Goal: Task Accomplishment & Management: Complete application form

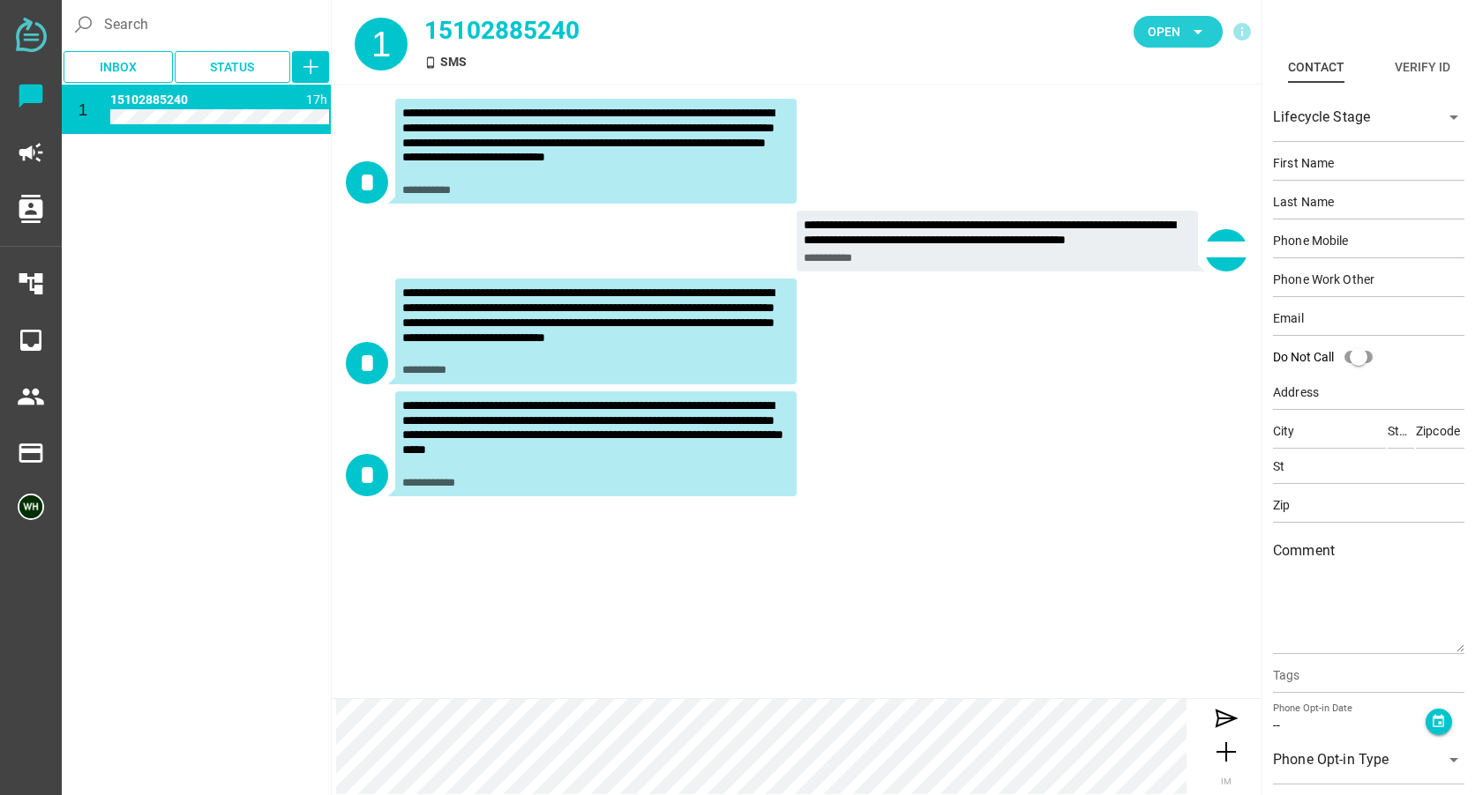
click at [1177, 29] on span "Open" at bounding box center [1163, 31] width 33 height 21
click at [1157, 195] on div "Closed" at bounding box center [1171, 196] width 75 height 15
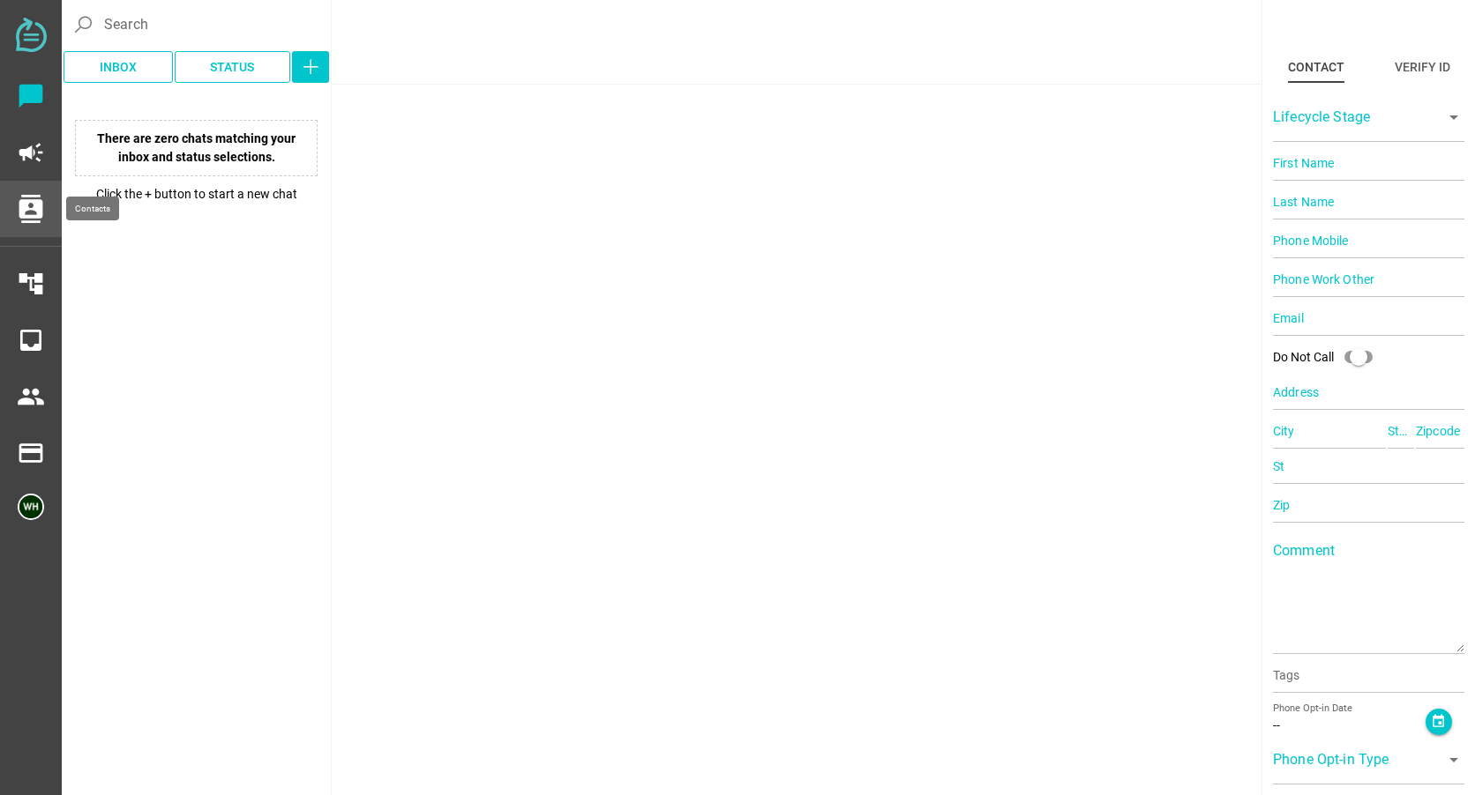
click at [23, 210] on icon "contacts" at bounding box center [31, 209] width 28 height 28
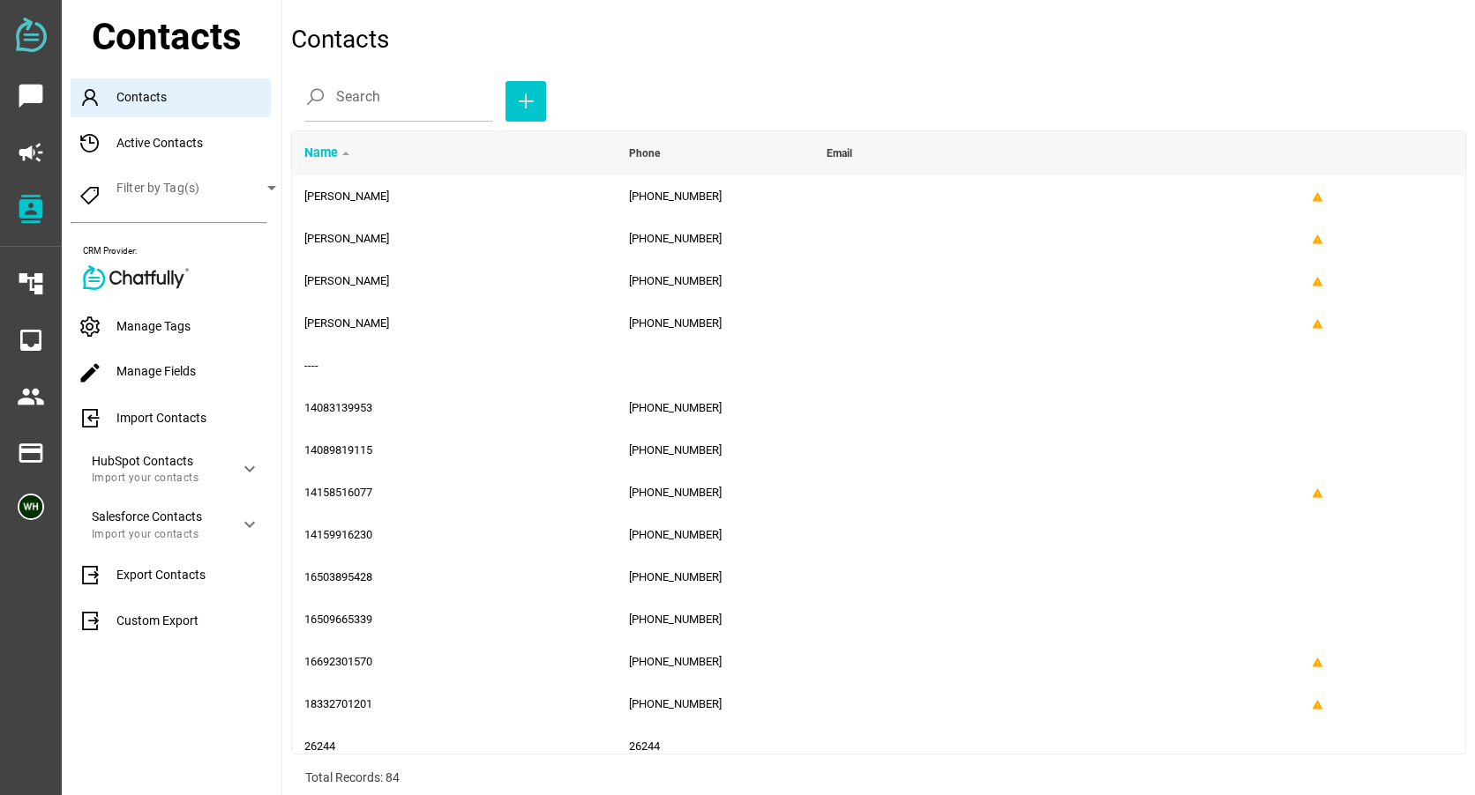
click at [146, 419] on div "Import Contacts" at bounding box center [176, 418] width 211 height 39
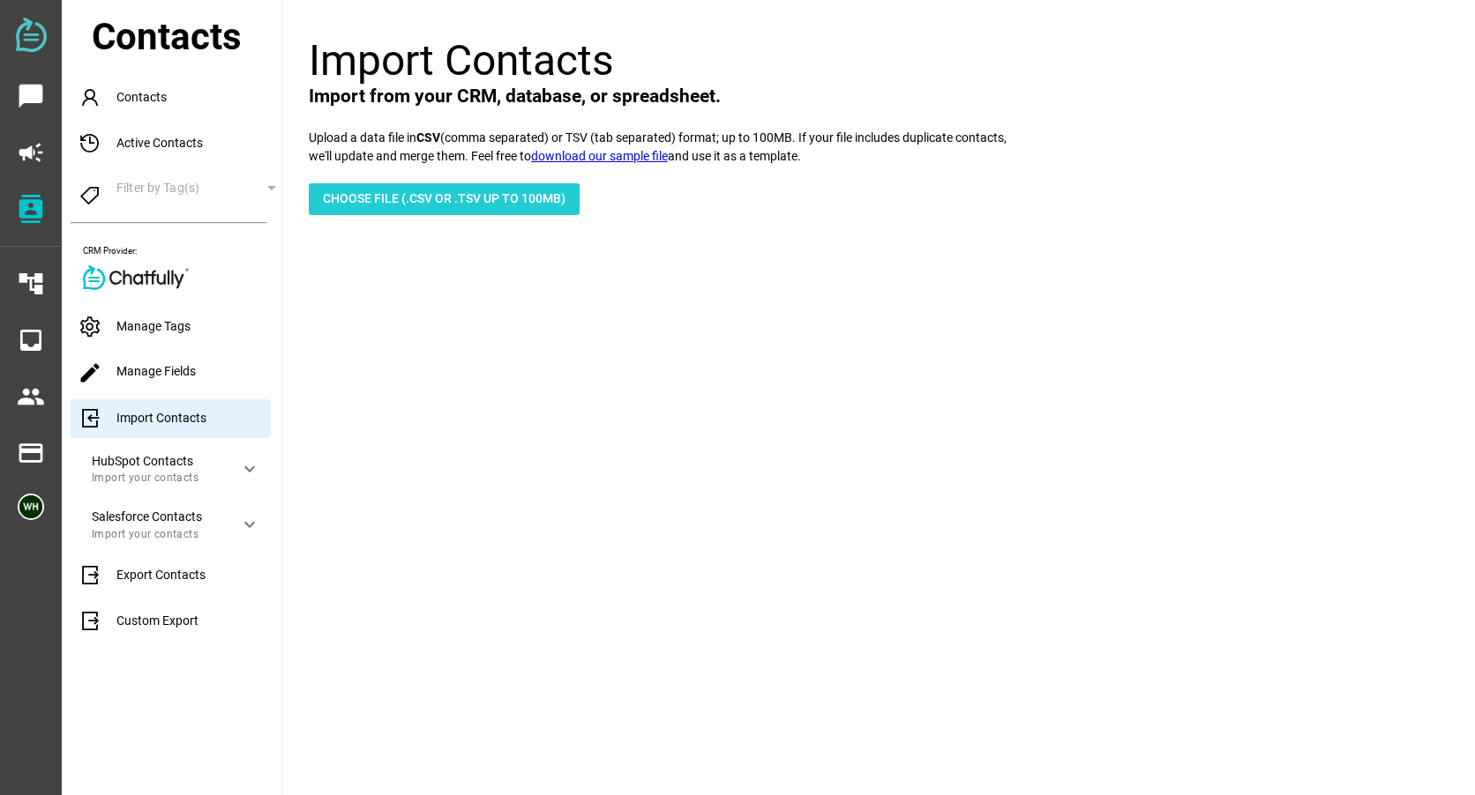
click at [393, 191] on span "Choose File (.csv or .tsv up to 100mb)" at bounding box center [444, 198] width 243 height 21
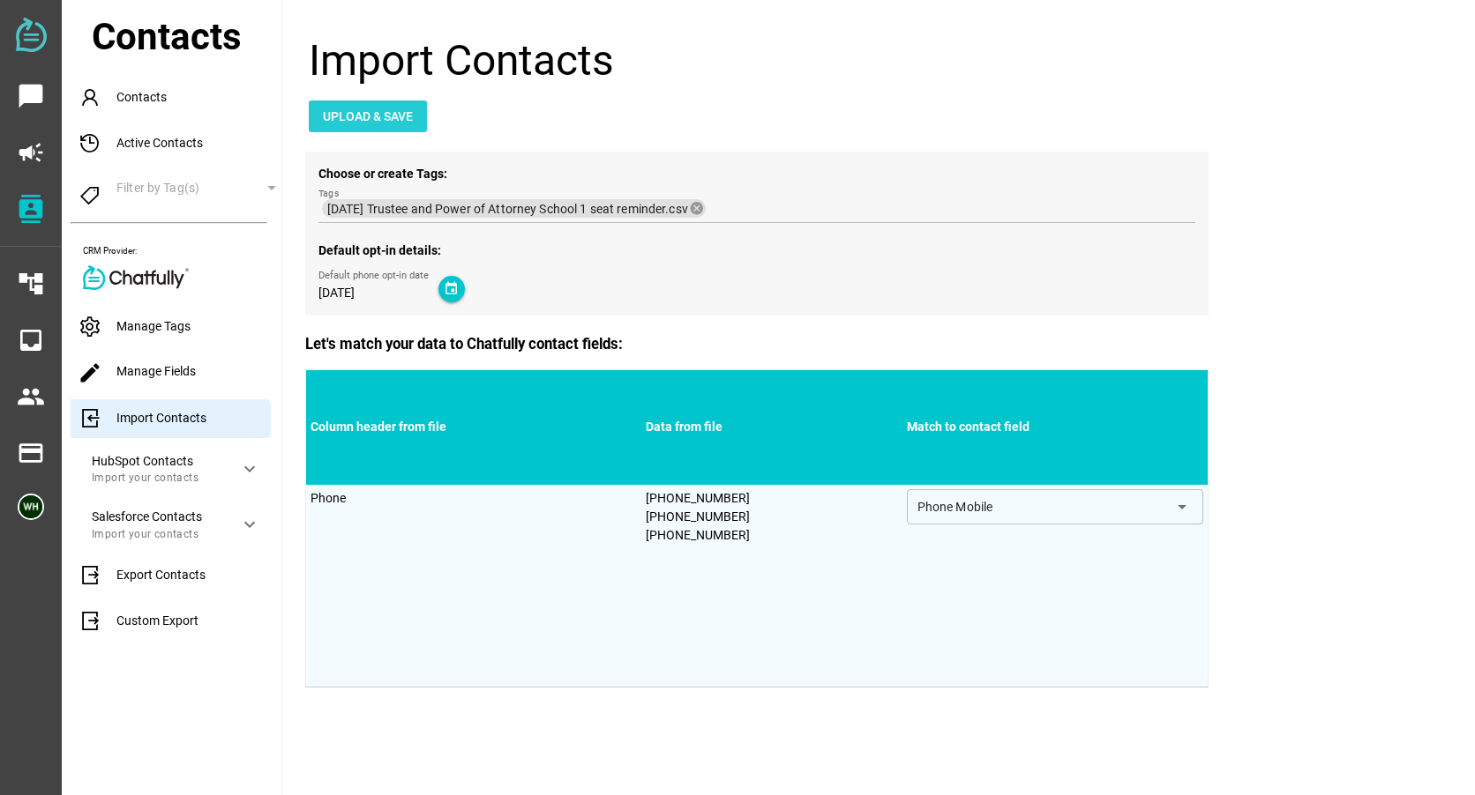
click at [361, 110] on span "Upload & Save" at bounding box center [368, 116] width 90 height 21
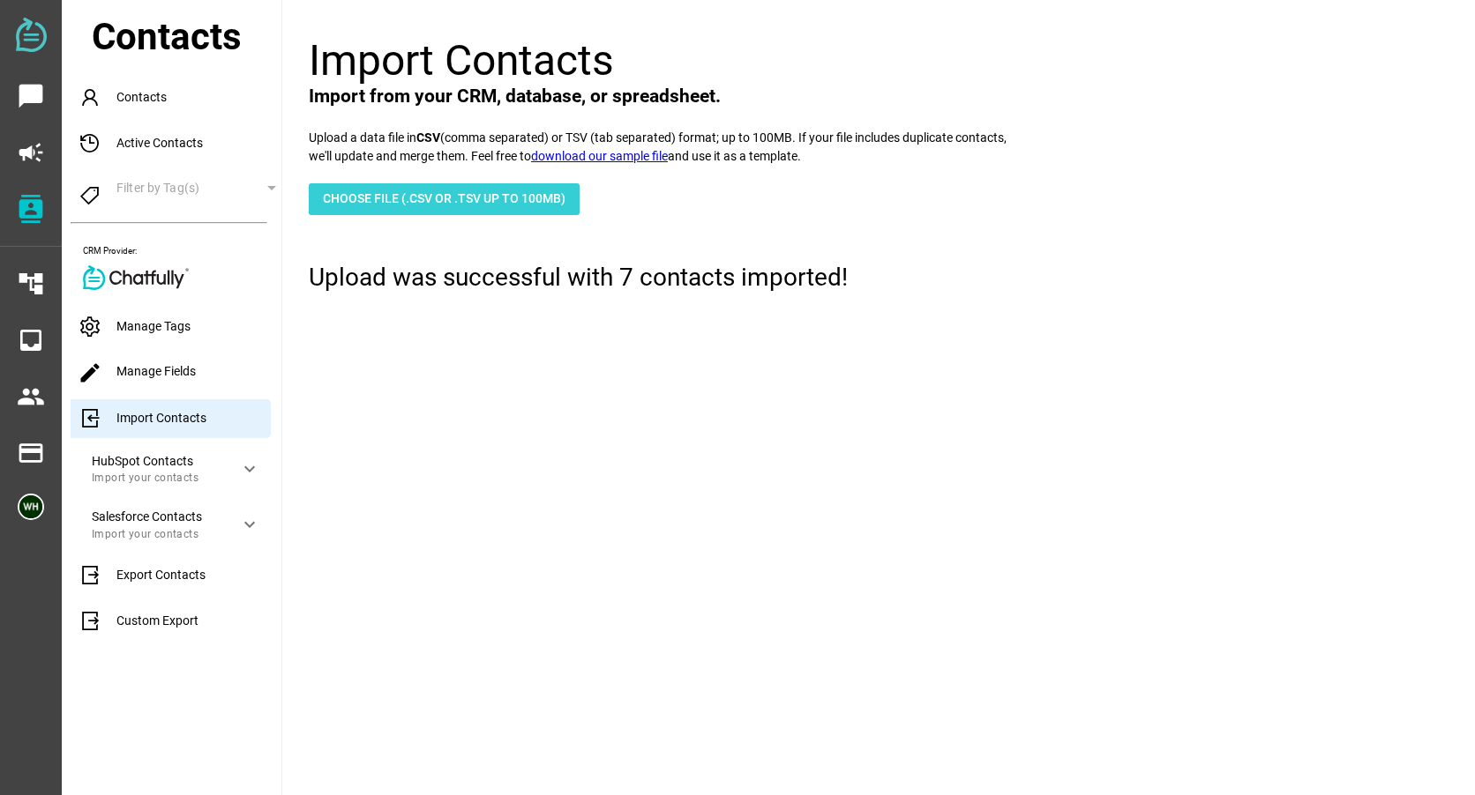
click at [401, 199] on span "Choose File (.csv or .tsv up to 100mb)" at bounding box center [444, 198] width 243 height 21
type input "C:\fakepath\8-26-25 Trustee and Power of Attorney School 2 seat reminder.csv"
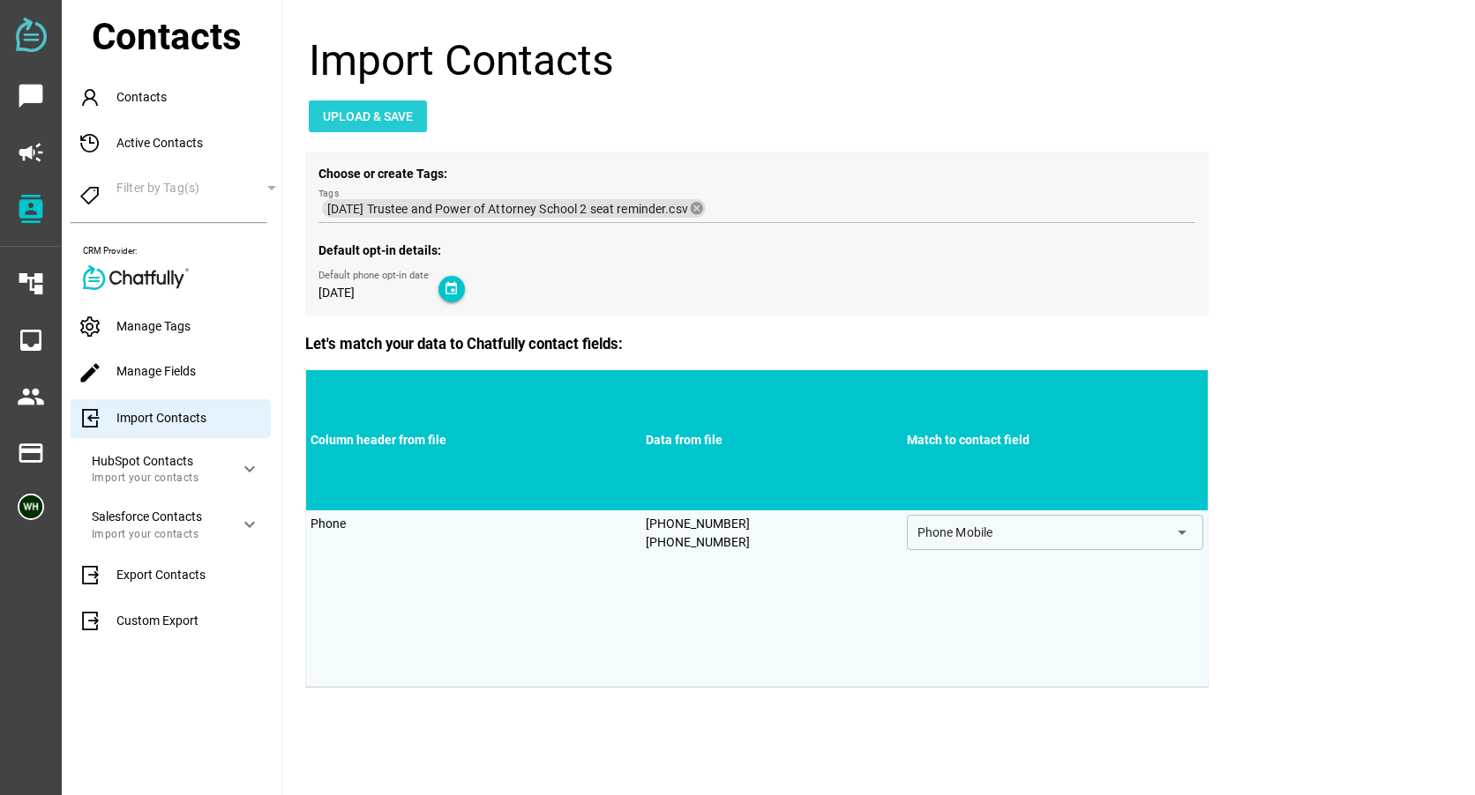
click at [391, 111] on span "Upload & Save" at bounding box center [368, 116] width 90 height 21
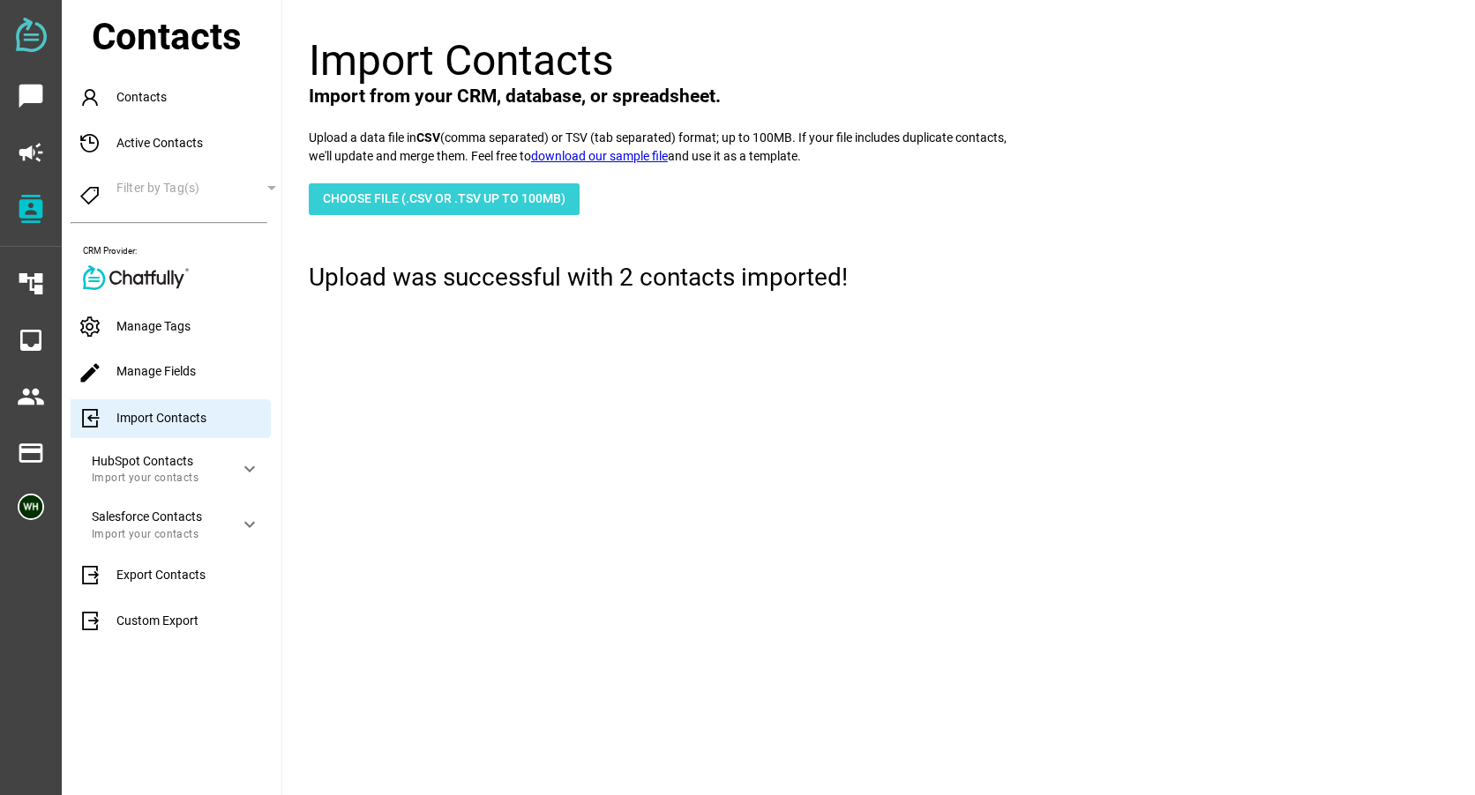
click at [410, 197] on span "Choose File (.csv or .tsv up to 100mb)" at bounding box center [444, 198] width 243 height 21
type input "C:\fakepath\8-26-25 Trustee and Power of Attorney School 4 seat reminder.csv"
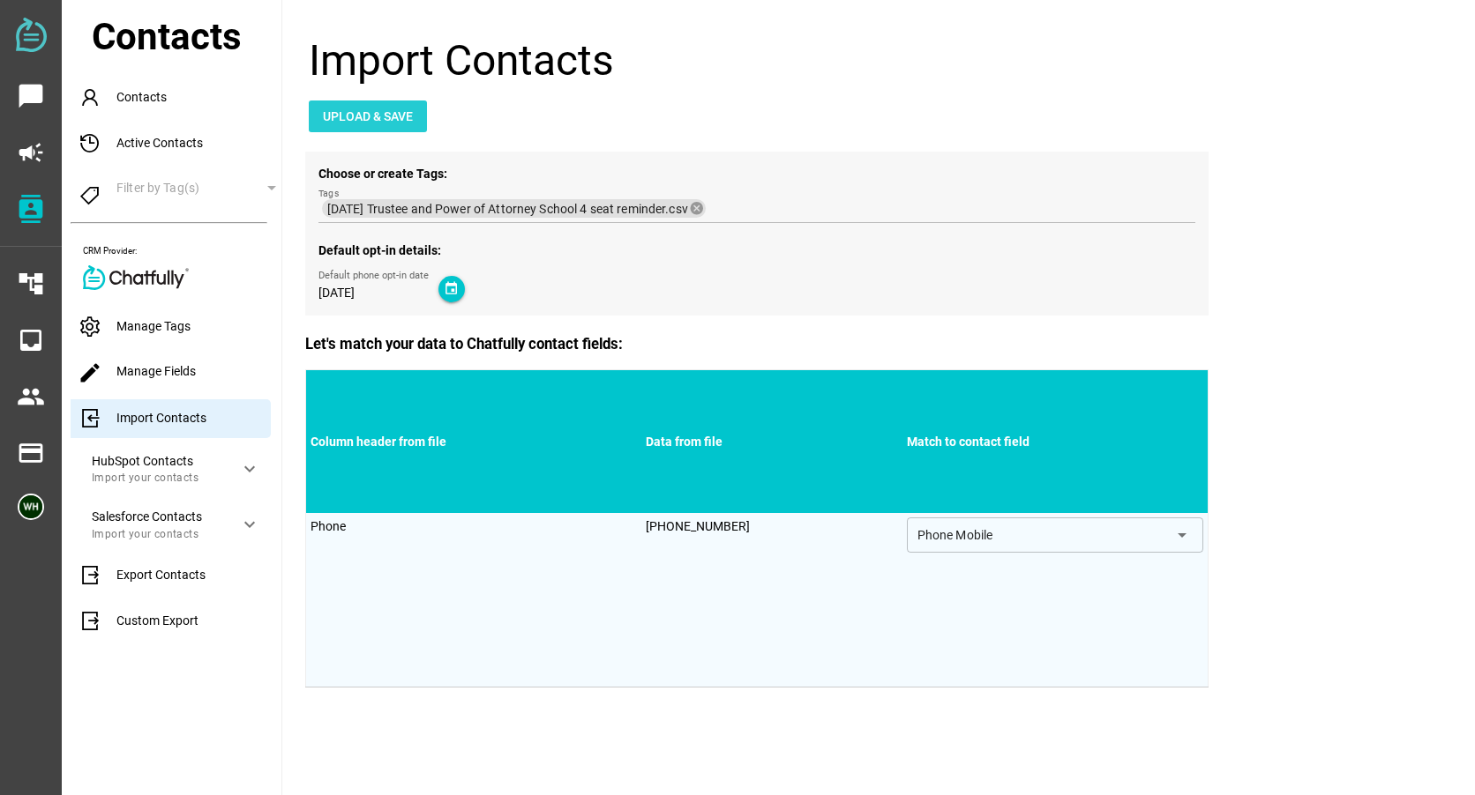
click at [371, 106] on span "Upload & Save" at bounding box center [368, 116] width 90 height 21
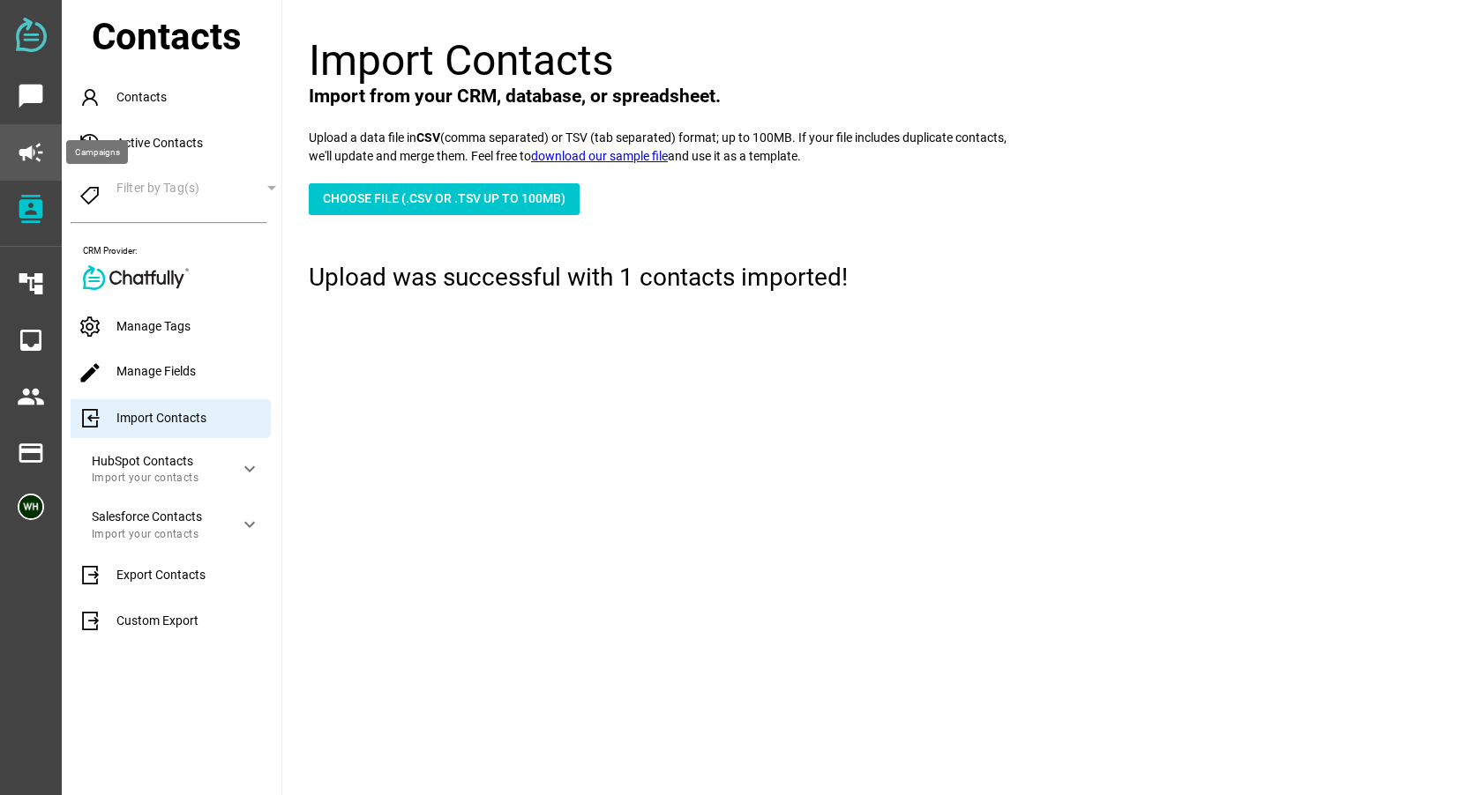
click at [30, 146] on icon "campaign" at bounding box center [31, 152] width 28 height 28
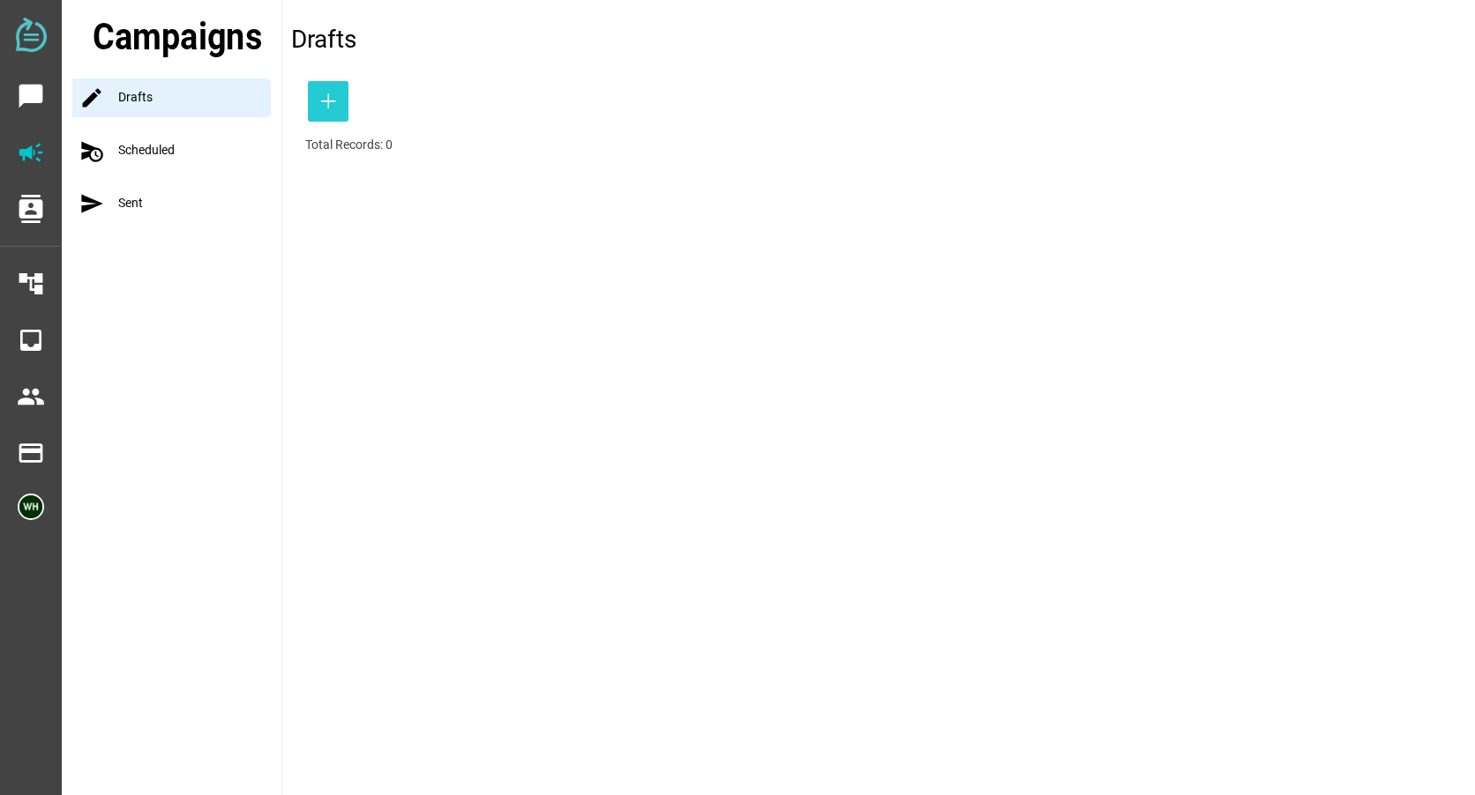
click at [327, 98] on icon "button" at bounding box center [327, 101] width 21 height 21
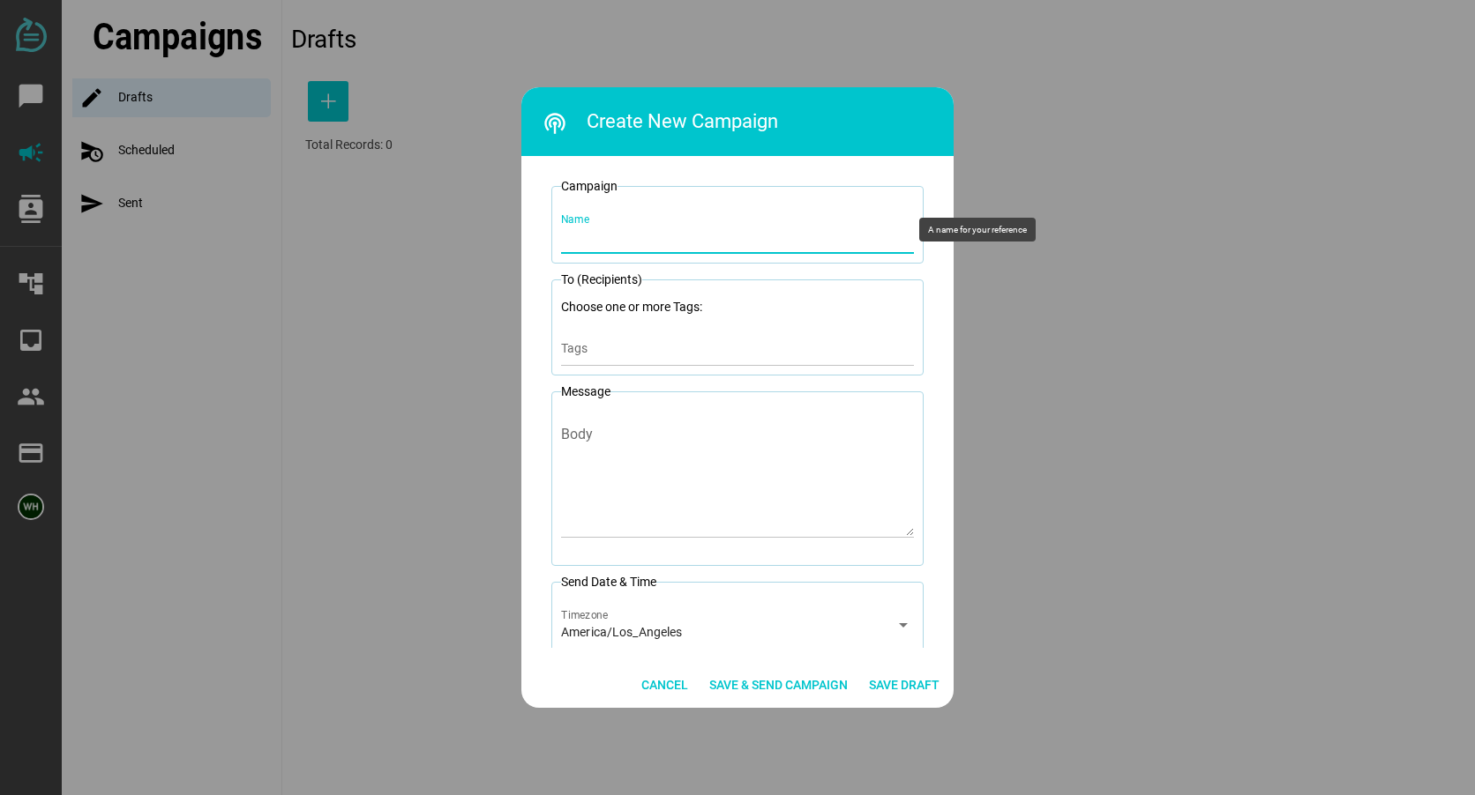
click at [579, 234] on input "Name" at bounding box center [737, 229] width 353 height 49
drag, startPoint x: 578, startPoint y: 230, endPoint x: 583, endPoint y: 239, distance: 10.3
click at [583, 239] on input "8-21-25 Trustee School Day of Reminder" at bounding box center [737, 229] width 353 height 49
drag, startPoint x: 785, startPoint y: 233, endPoint x: 688, endPoint y: 228, distance: 97.2
click at [688, 228] on input "8-26-25 Trustee School Day of Reminder" at bounding box center [737, 229] width 353 height 49
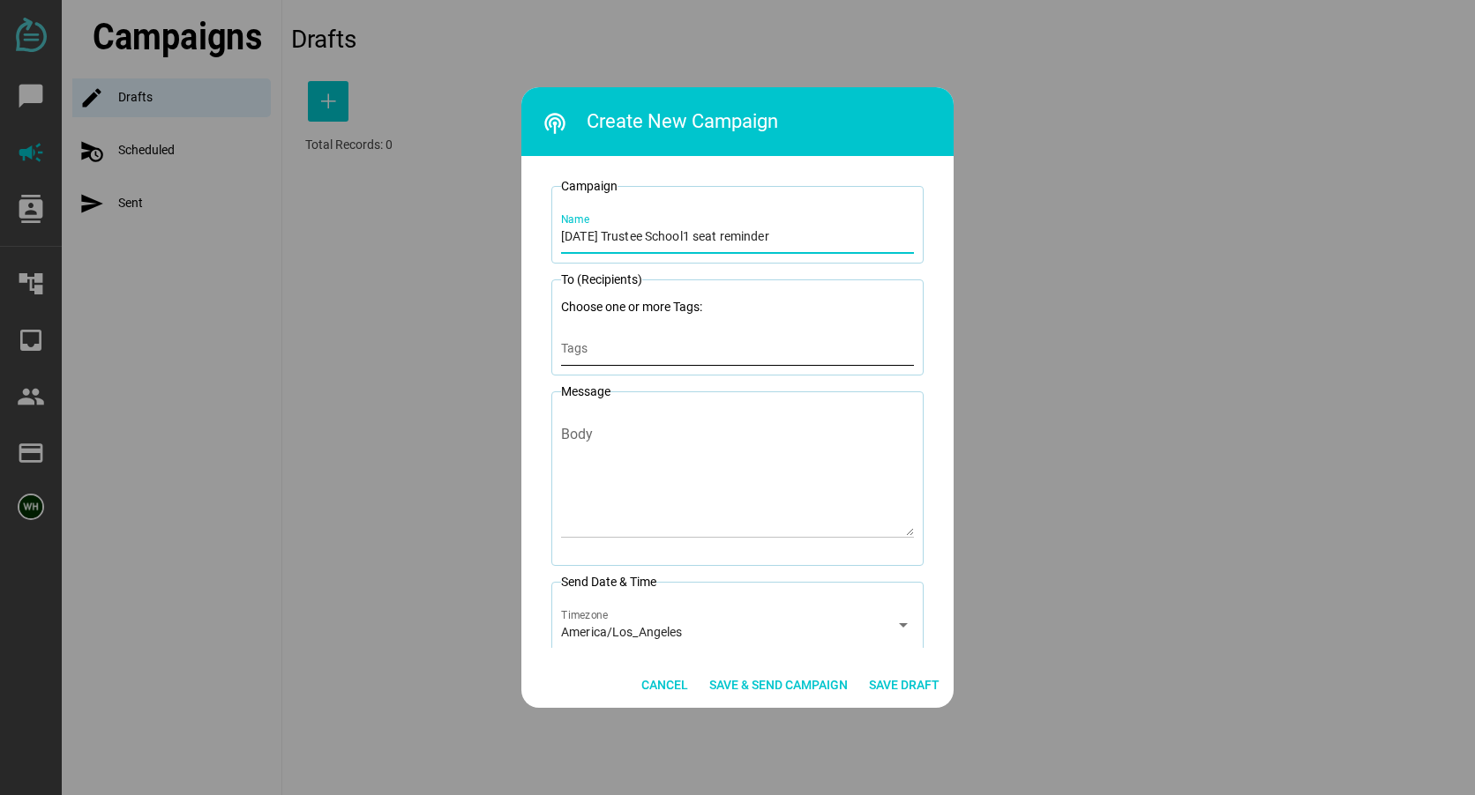
type input "8-26-25 Trustee School1 seat reminder"
click at [583, 340] on div "Tags" at bounding box center [737, 348] width 353 height 35
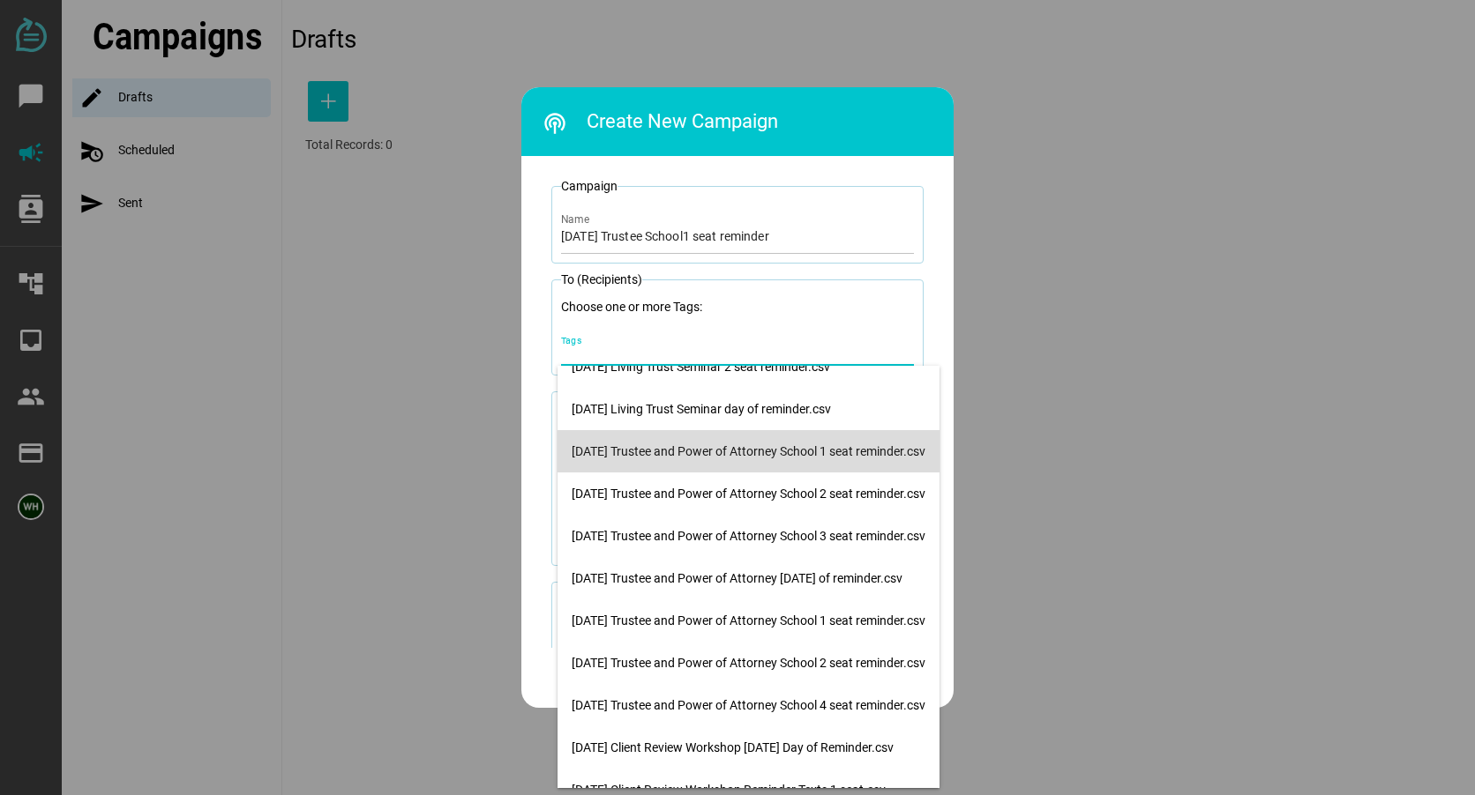
scroll to position [128, 0]
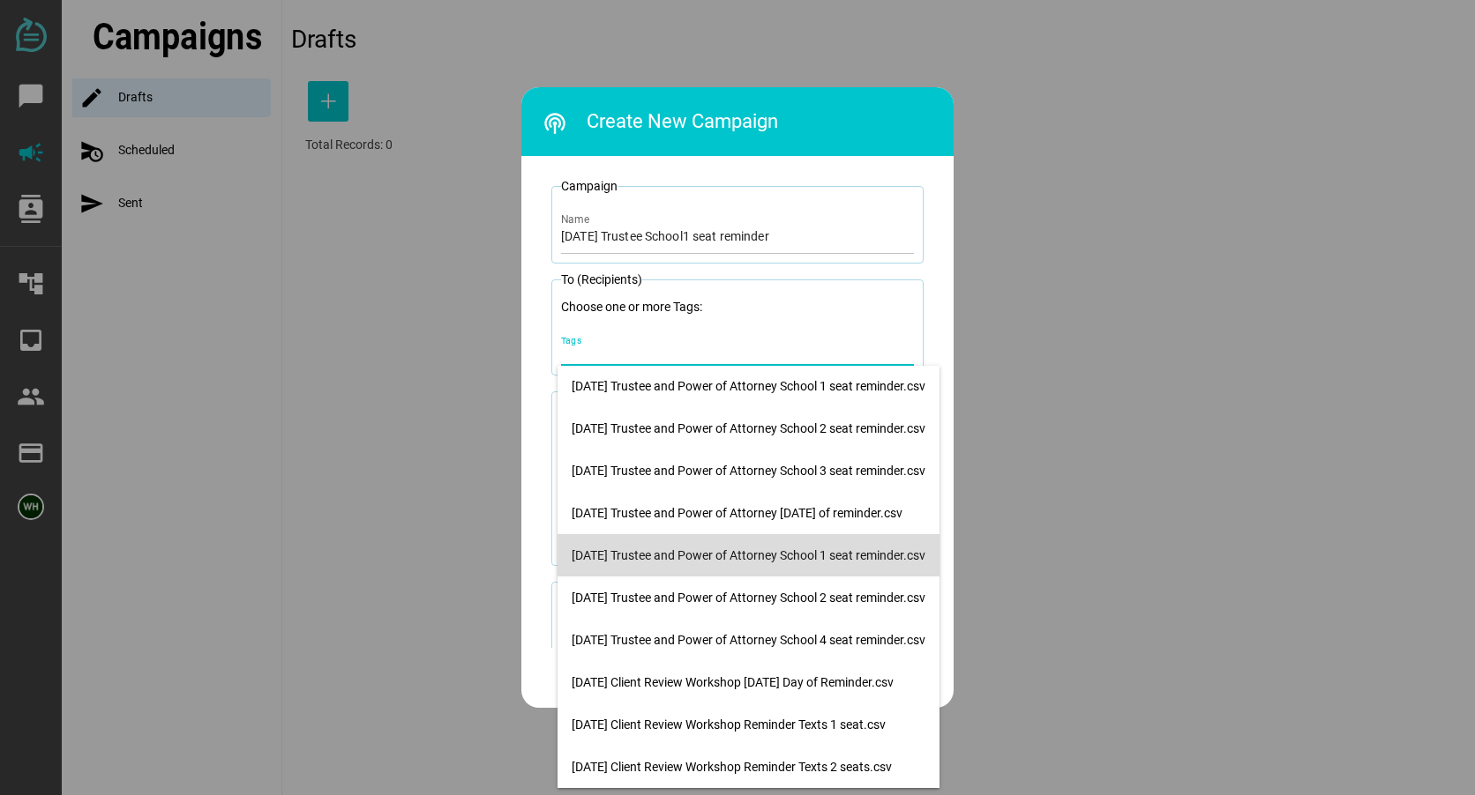
click at [660, 564] on div "8-26-25 Trustee and Power of Attorney School 1 seat reminder.csv" at bounding box center [748, 555] width 354 height 28
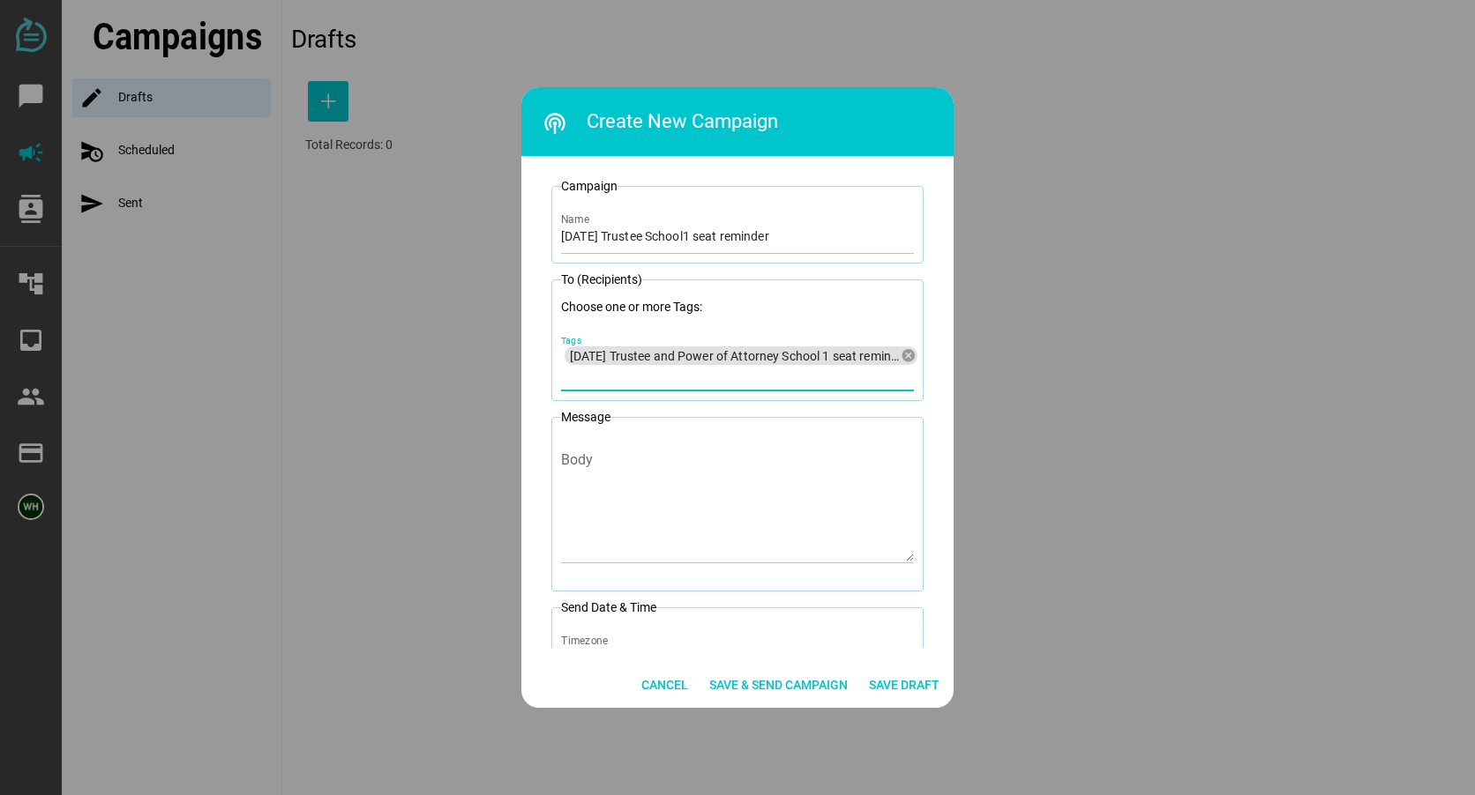
click at [1251, 318] on div at bounding box center [737, 397] width 1475 height 795
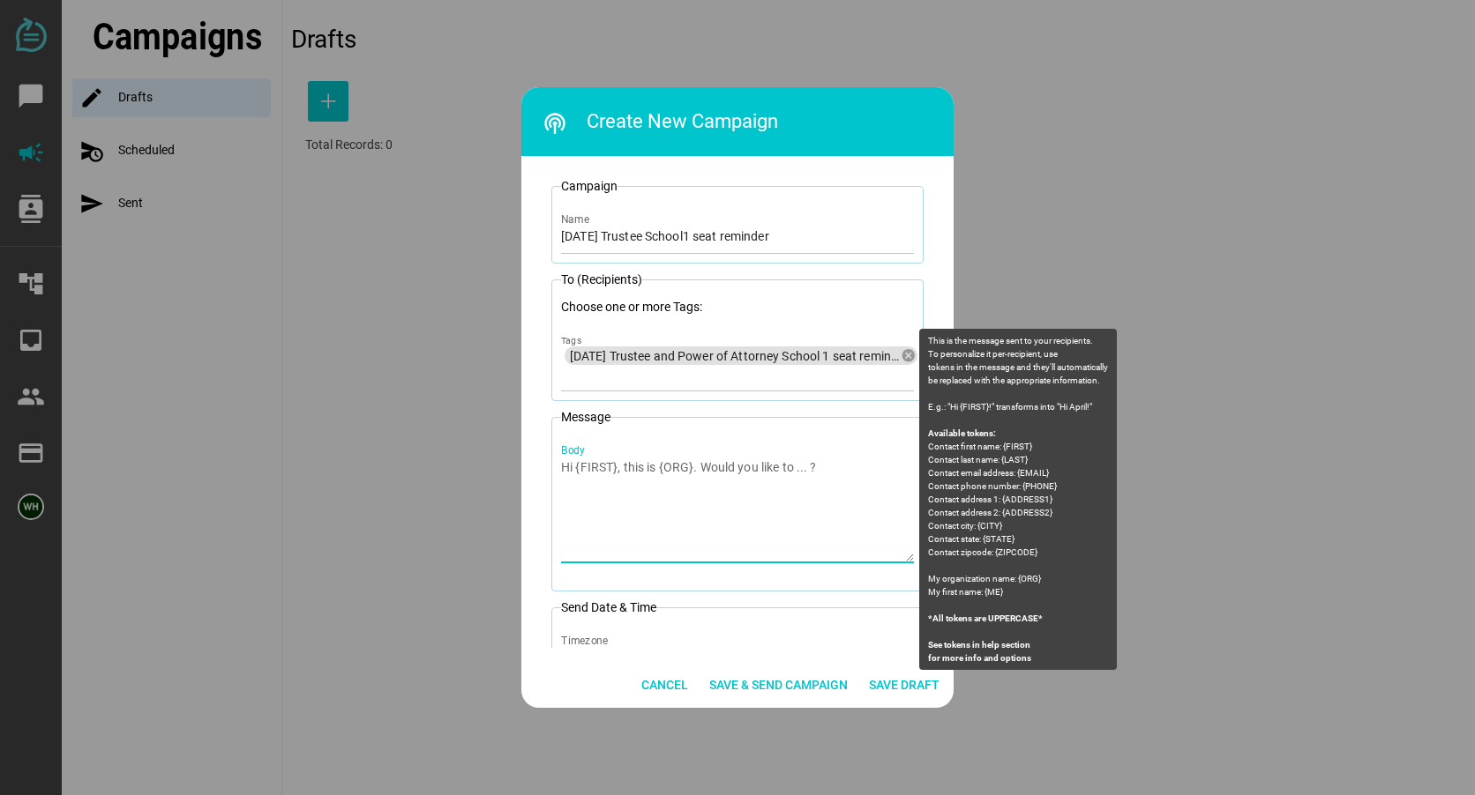
click at [591, 462] on textarea "Body" at bounding box center [737, 510] width 353 height 103
paste textarea "Litherland Kennedy Law: You are registered for 2 seats at the Trustee School to…"
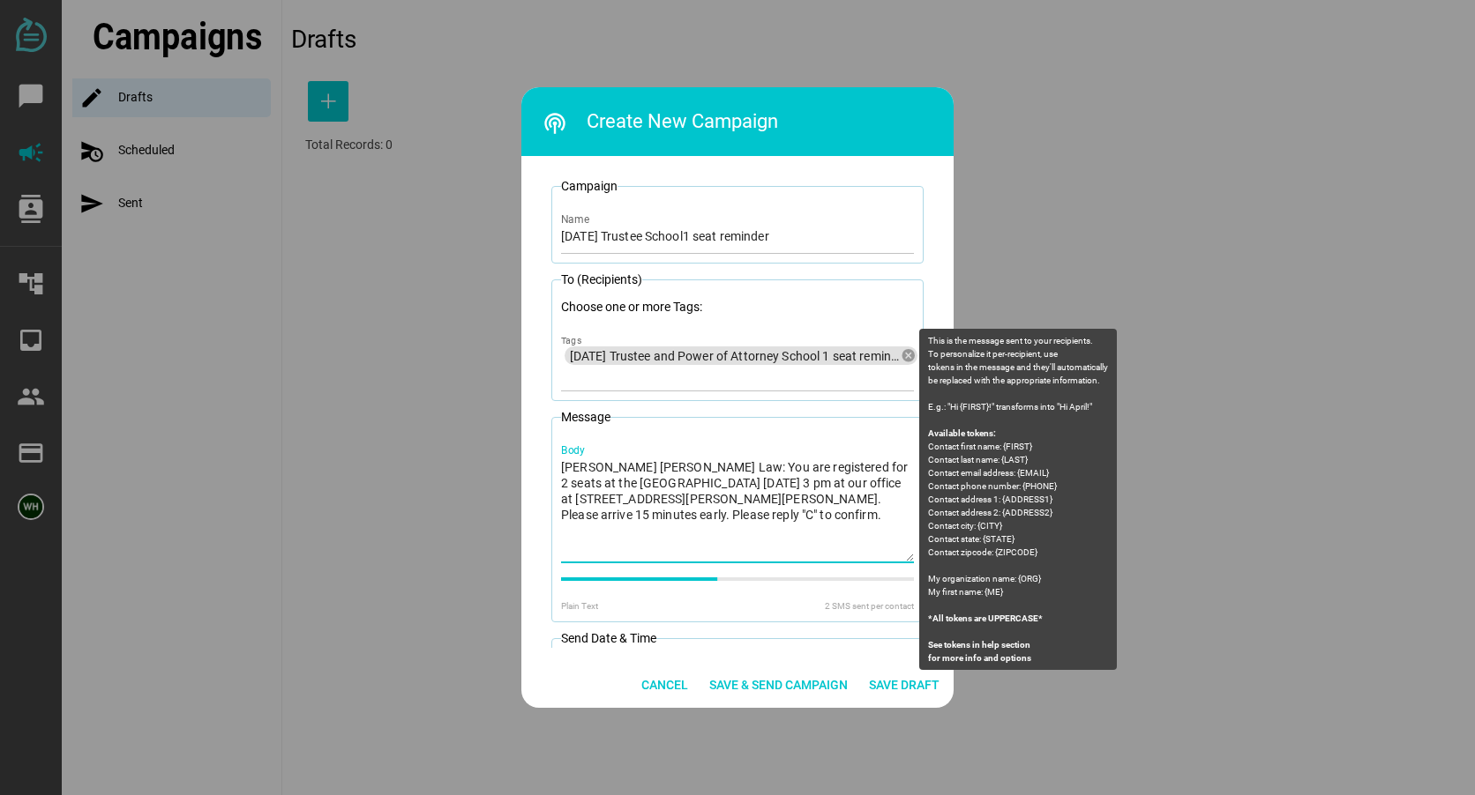
click at [825, 470] on textarea "Litherland Kennedy Law: You are registered for 2 seats at the Trustee School to…" at bounding box center [737, 510] width 353 height 103
click at [865, 467] on textarea "Litherland Kennedy Law: You are registered for 1 seats at the Trustee School to…" at bounding box center [737, 510] width 353 height 103
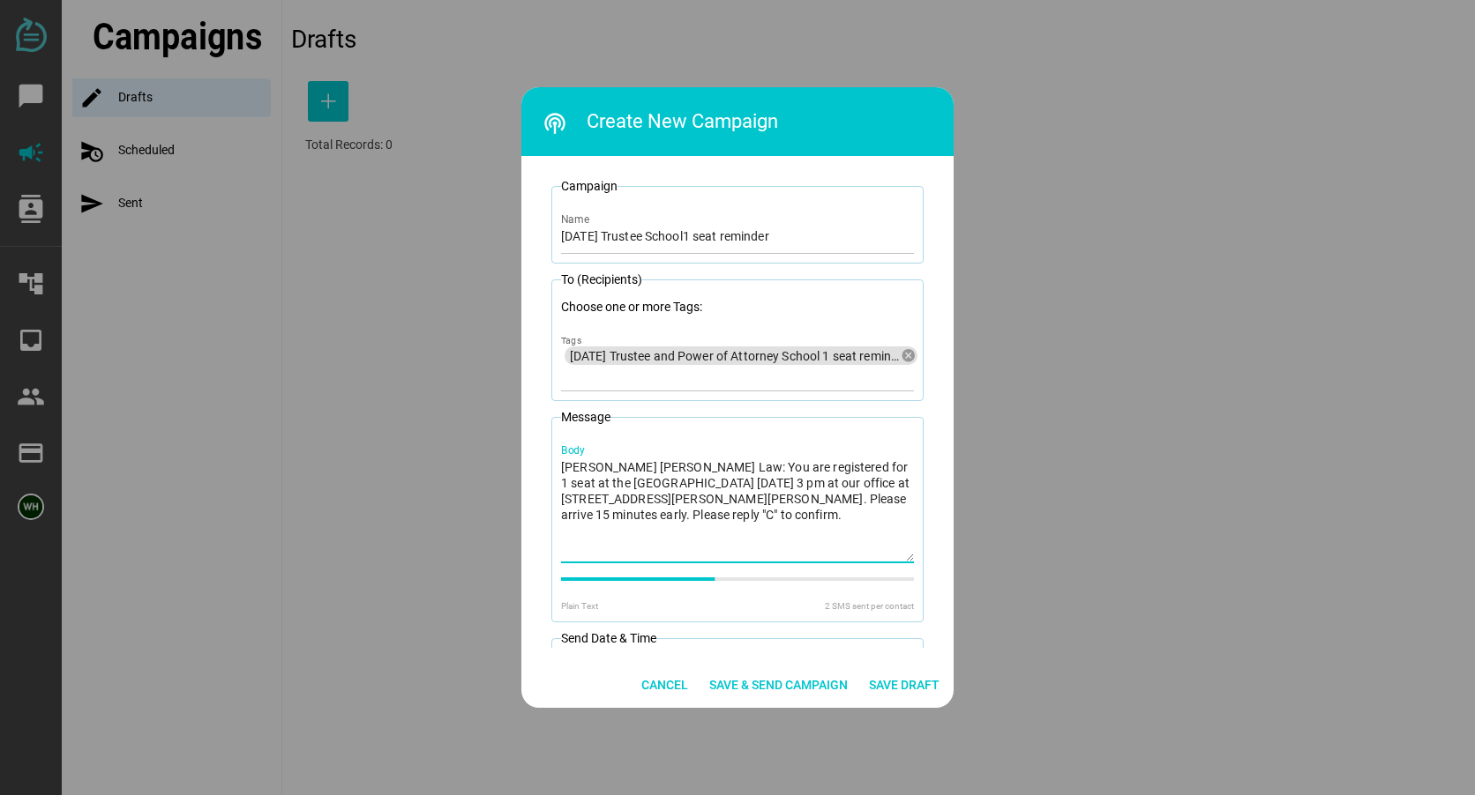
type textarea "Litherland Kennedy Law: You are registered for 1 seat at the Trustee School tom…"
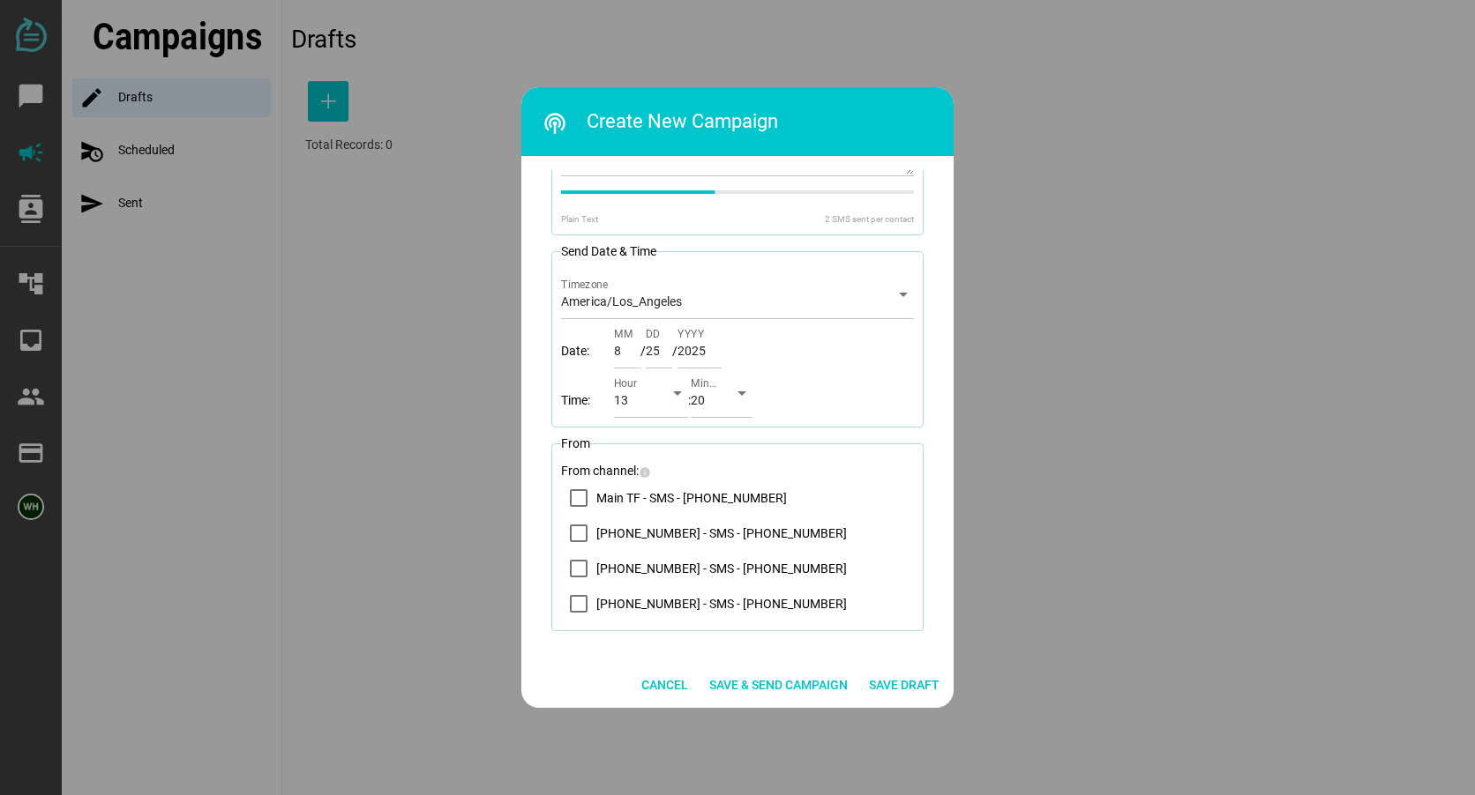
scroll to position [389, 0]
click at [579, 531] on icon "14083569200 - SMS - (408) 356-9200" at bounding box center [578, 532] width 14 height 14
click at [778, 685] on span "Save & Send Campaign" at bounding box center [778, 685] width 138 height 21
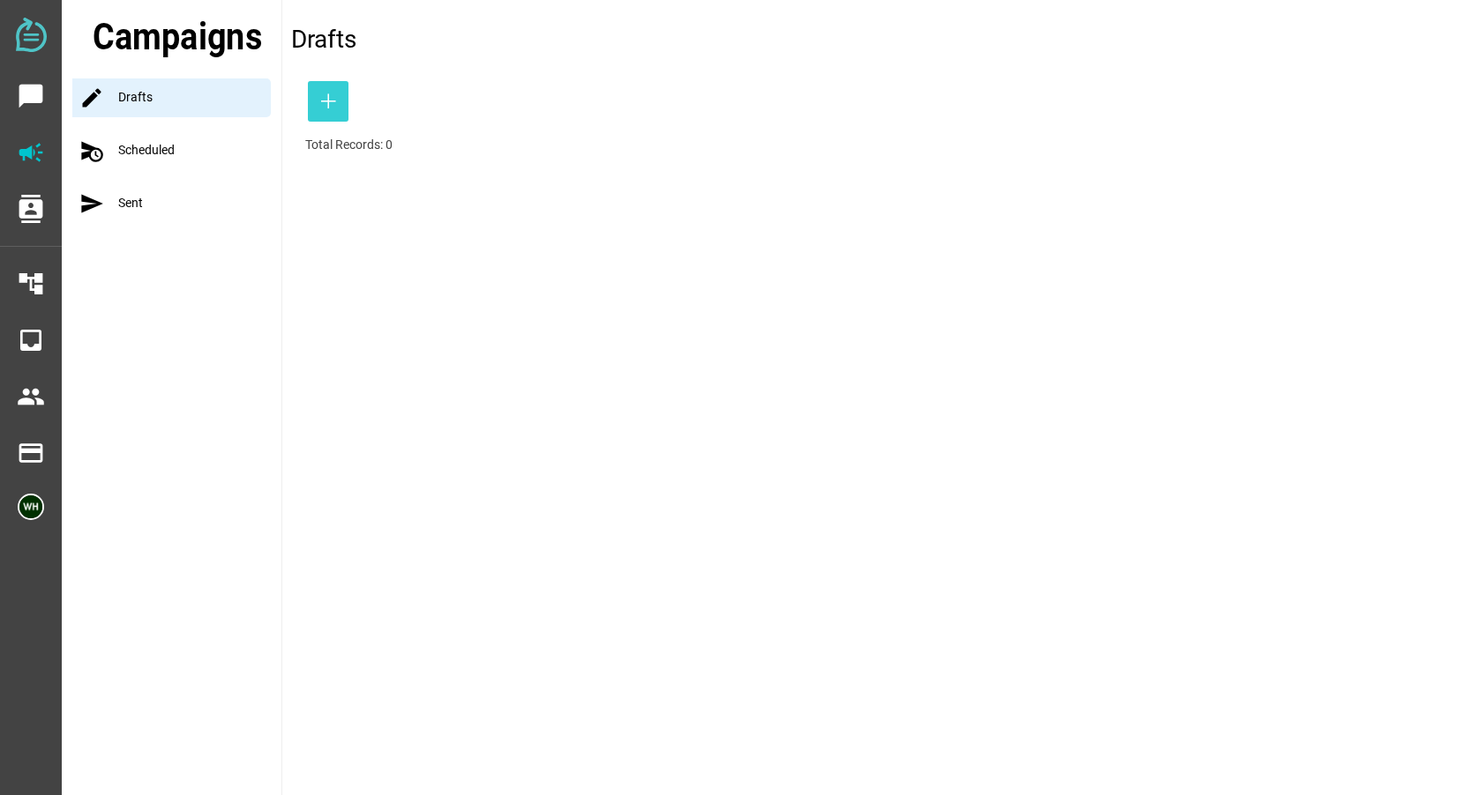
click at [330, 105] on icon "button" at bounding box center [327, 101] width 21 height 21
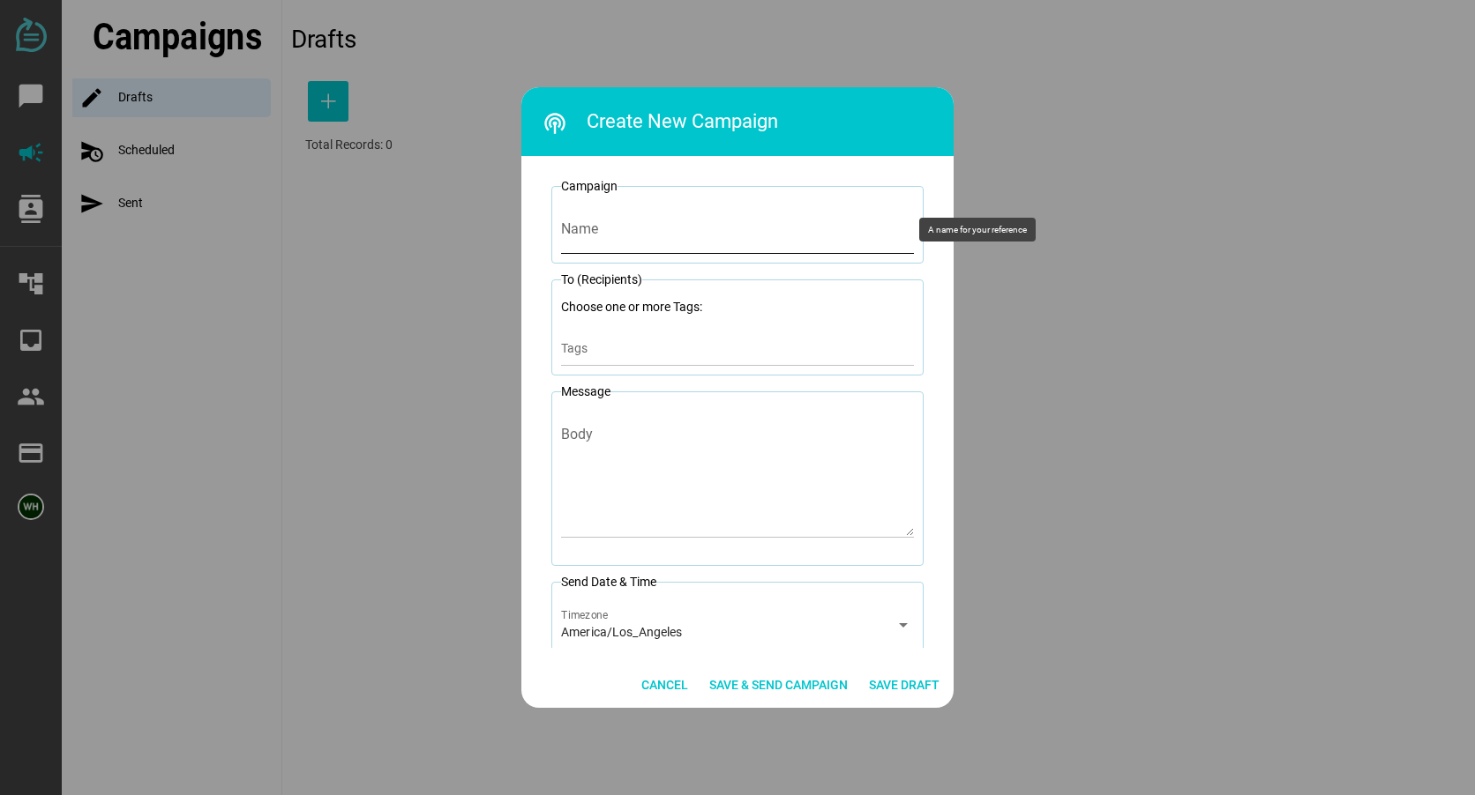
click at [649, 231] on input "Name" at bounding box center [737, 229] width 353 height 49
click at [688, 235] on input "8-26-25 Trustee School1 seat reminder" at bounding box center [737, 229] width 353 height 49
click at [691, 233] on input "8-26-25 Trustee School 1 seat reminder" at bounding box center [737, 229] width 353 height 49
type input "8-26-25 Trustee School 2 seat reminder"
click at [646, 339] on div "Tags" at bounding box center [737, 348] width 353 height 35
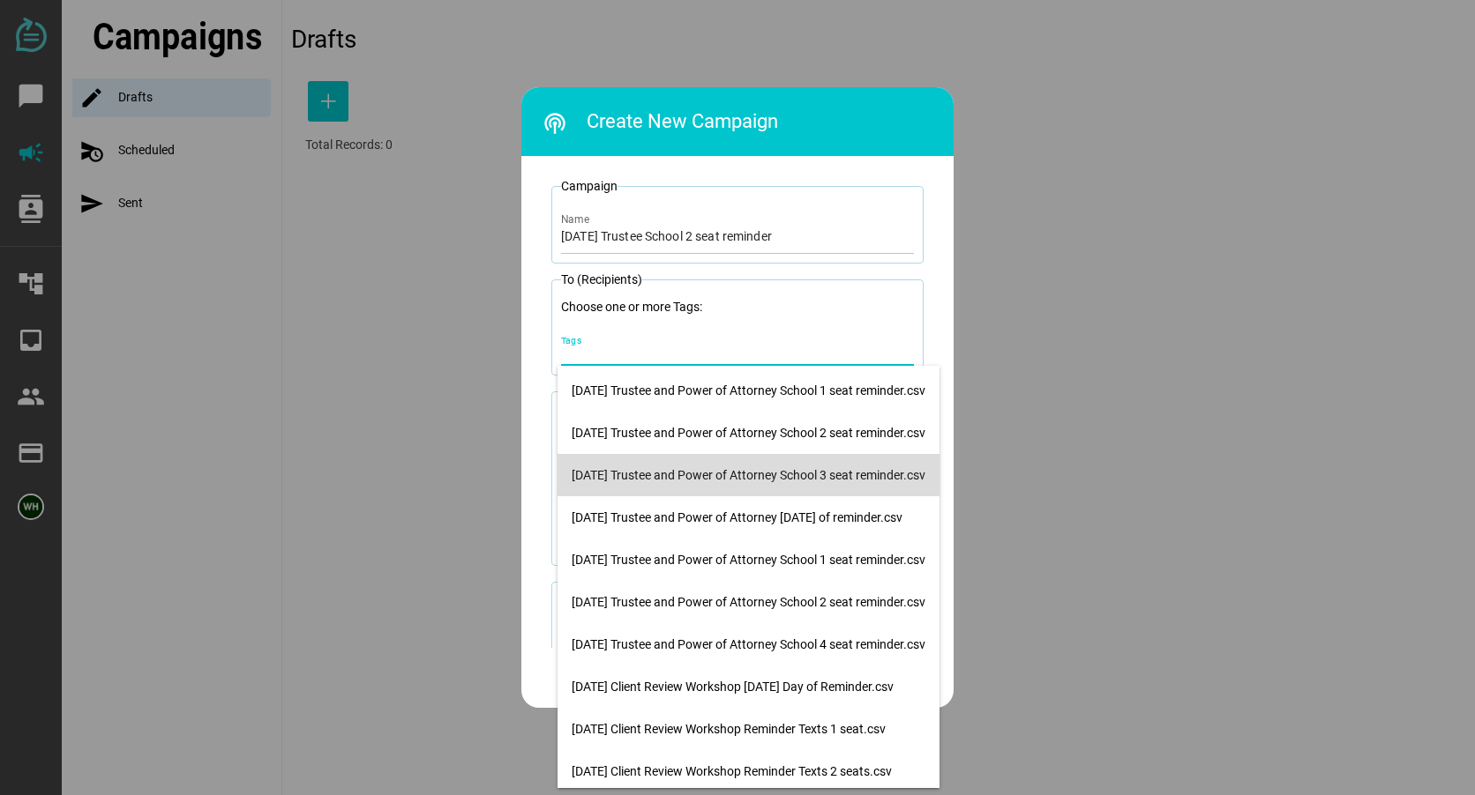
scroll to position [128, 0]
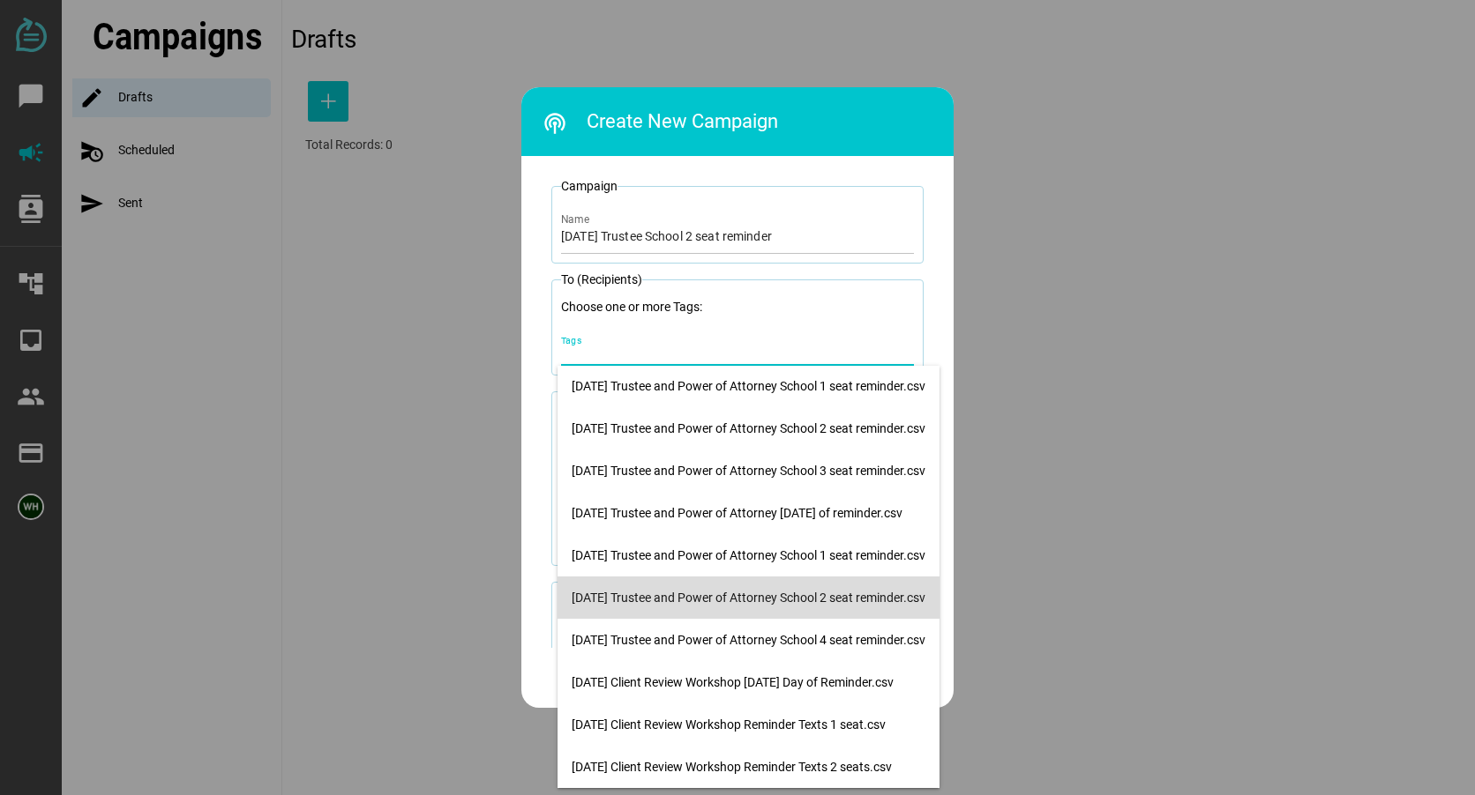
click at [706, 592] on div "8-26-25 Trustee and Power of Attorney School 2 seat reminder.csv" at bounding box center [748, 598] width 354 height 15
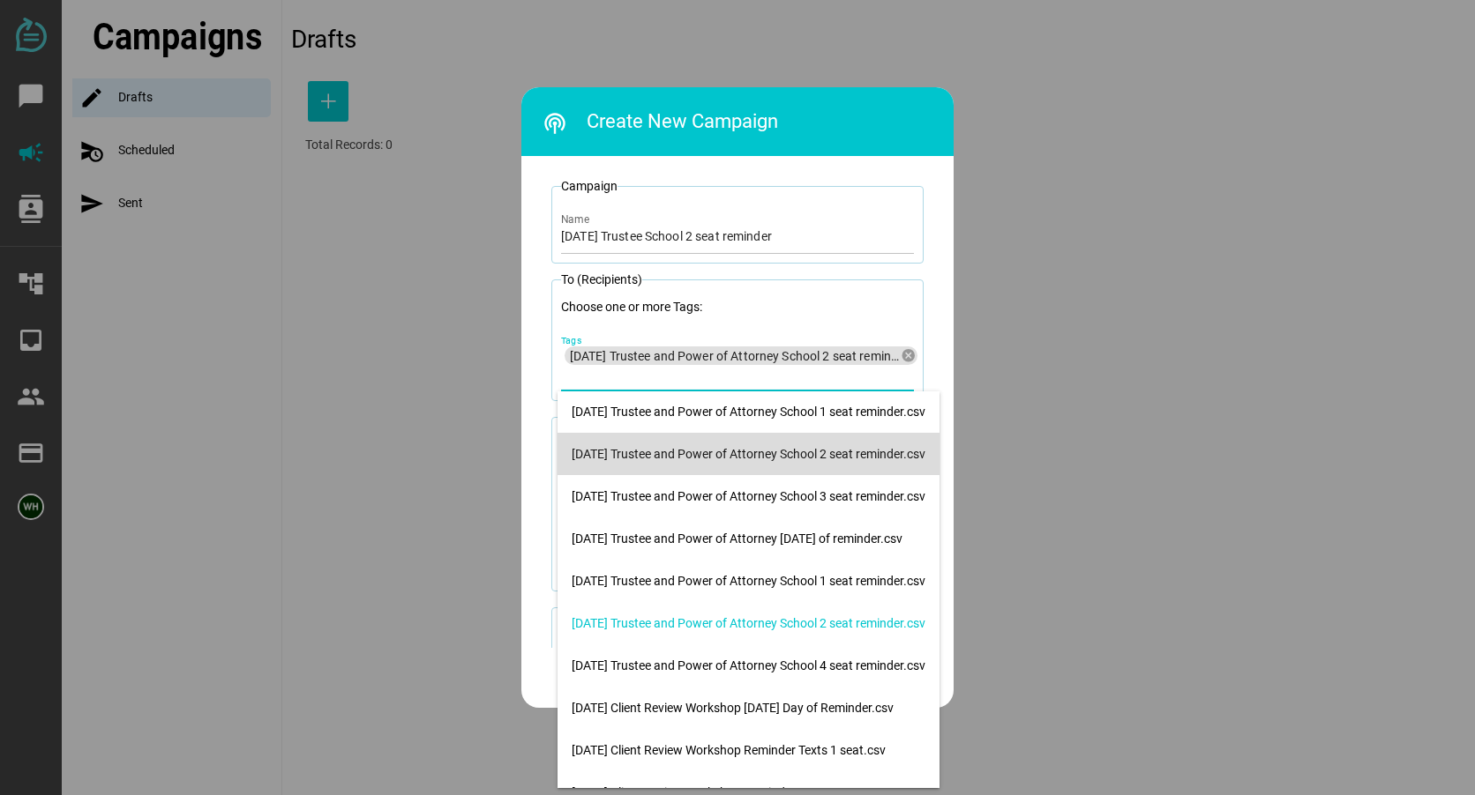
click at [1117, 374] on div at bounding box center [737, 397] width 1475 height 795
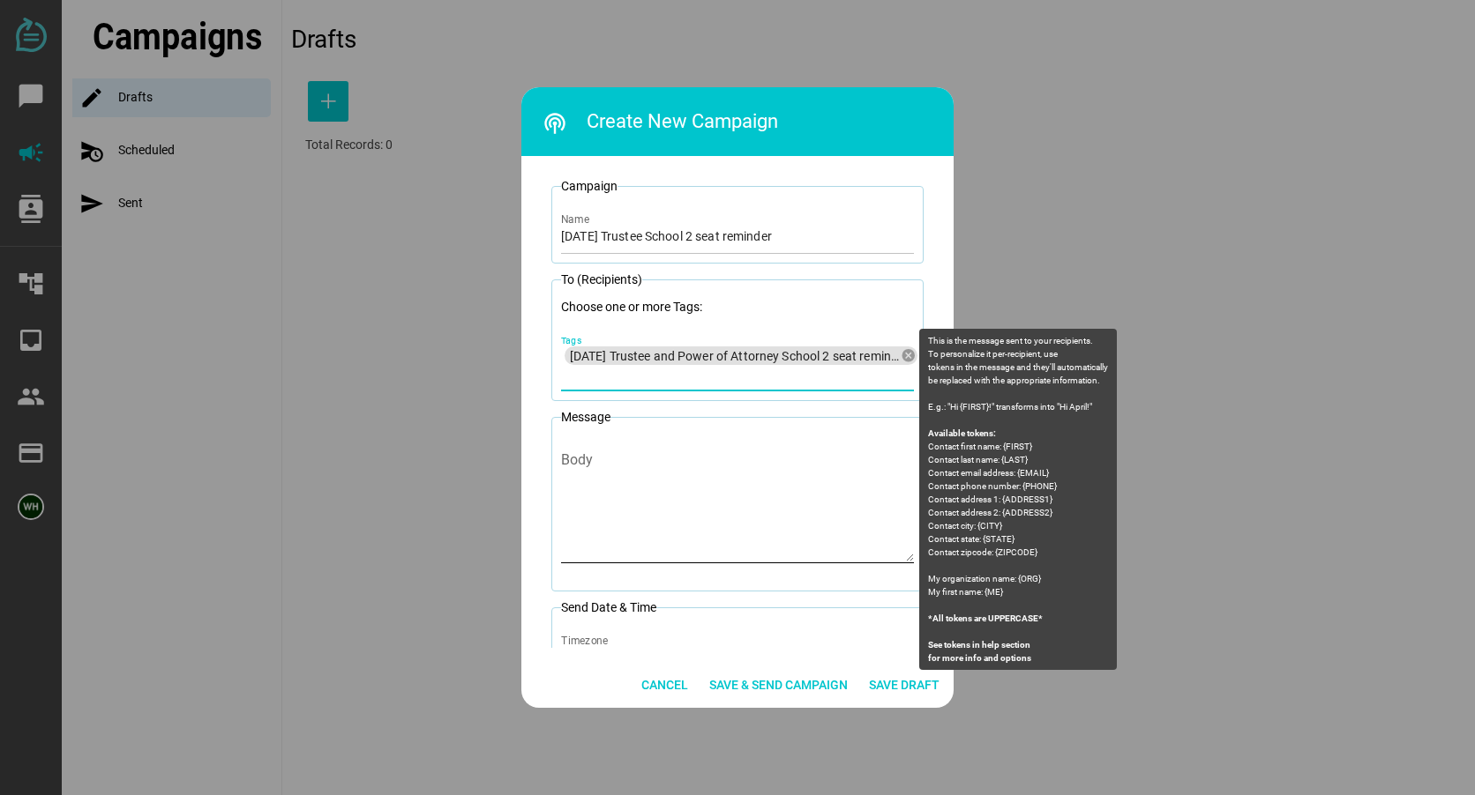
click at [595, 471] on textarea "Body" at bounding box center [737, 510] width 353 height 103
paste textarea "Litherland Kennedy Law: You are registered for 2 seats at the Trustee School to…"
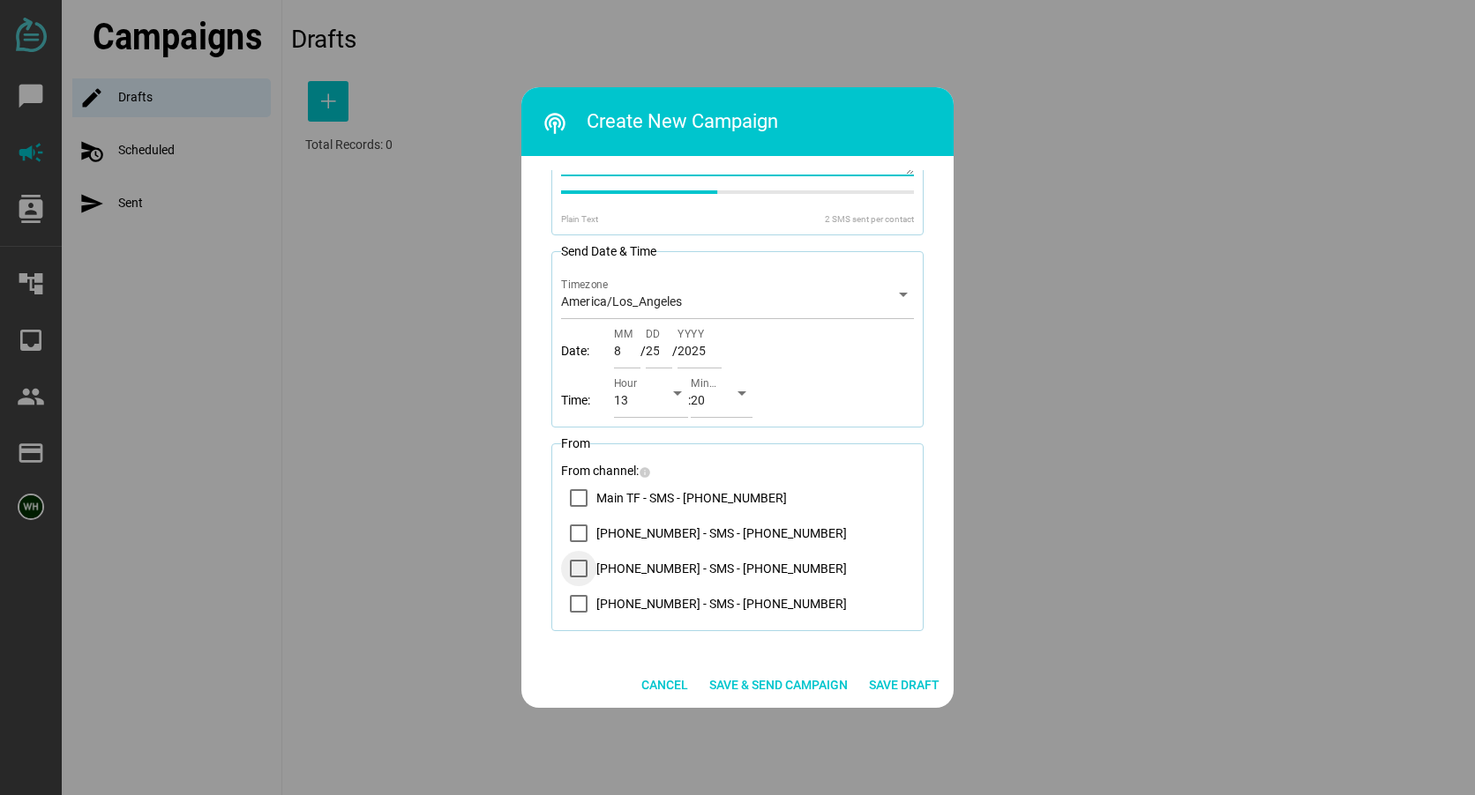
scroll to position [389, 0]
type textarea "Litherland Kennedy Law: You are registered for 2 seats at the Trustee School to…"
click at [576, 526] on icon "14083569200 - SMS - (408) 356-9200" at bounding box center [578, 532] width 14 height 14
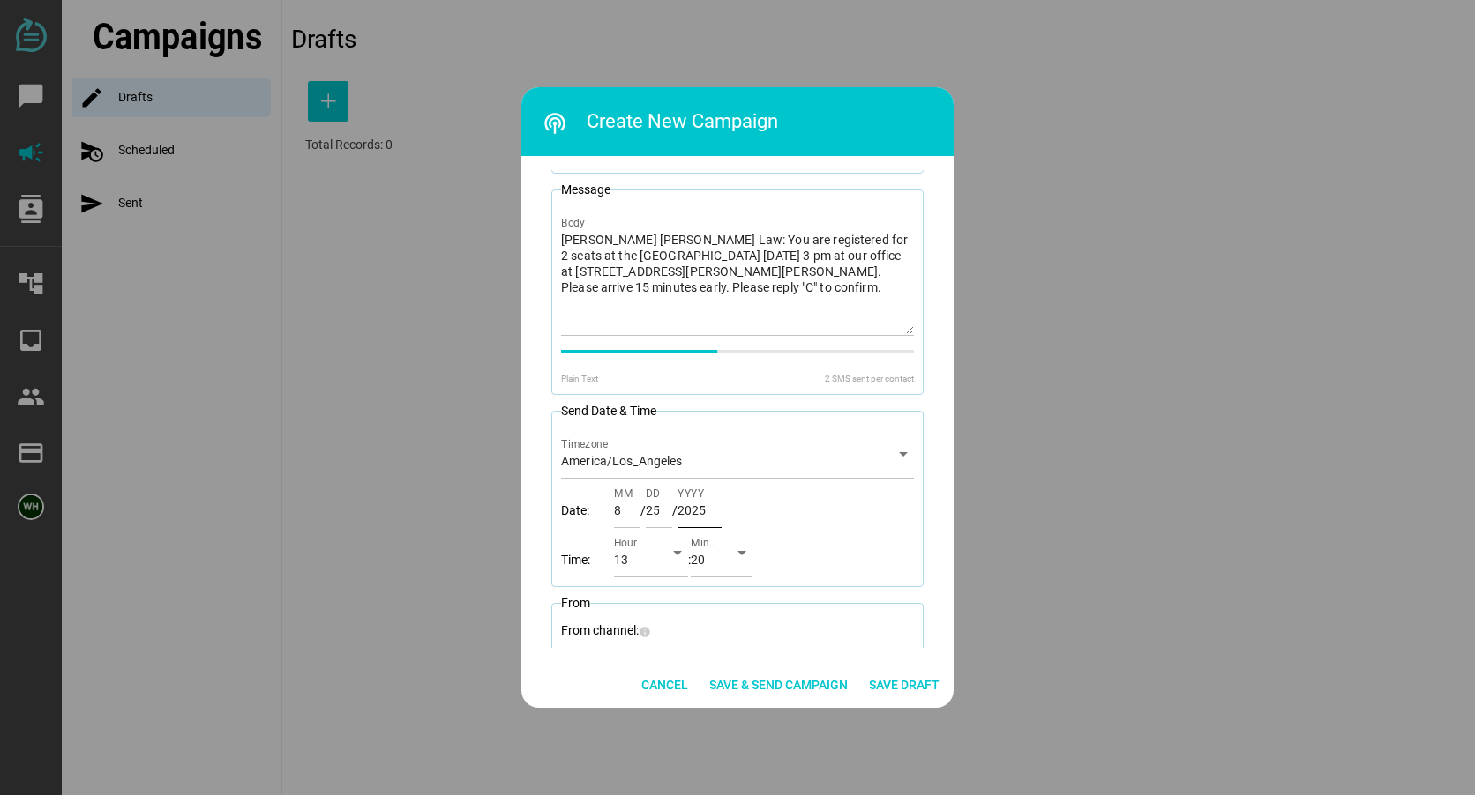
scroll to position [124, 0]
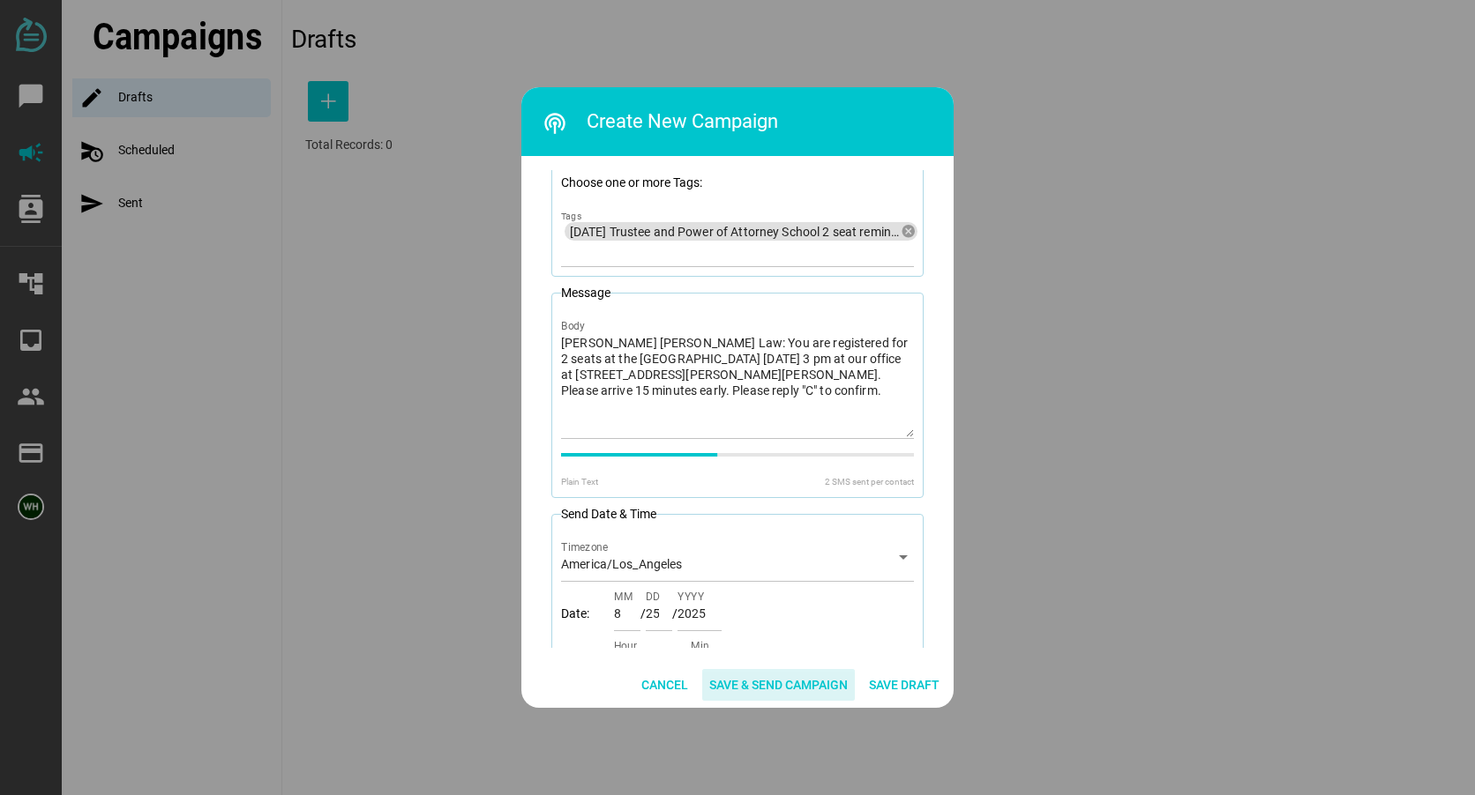
click at [783, 684] on span "Save & Send Campaign" at bounding box center [778, 685] width 138 height 21
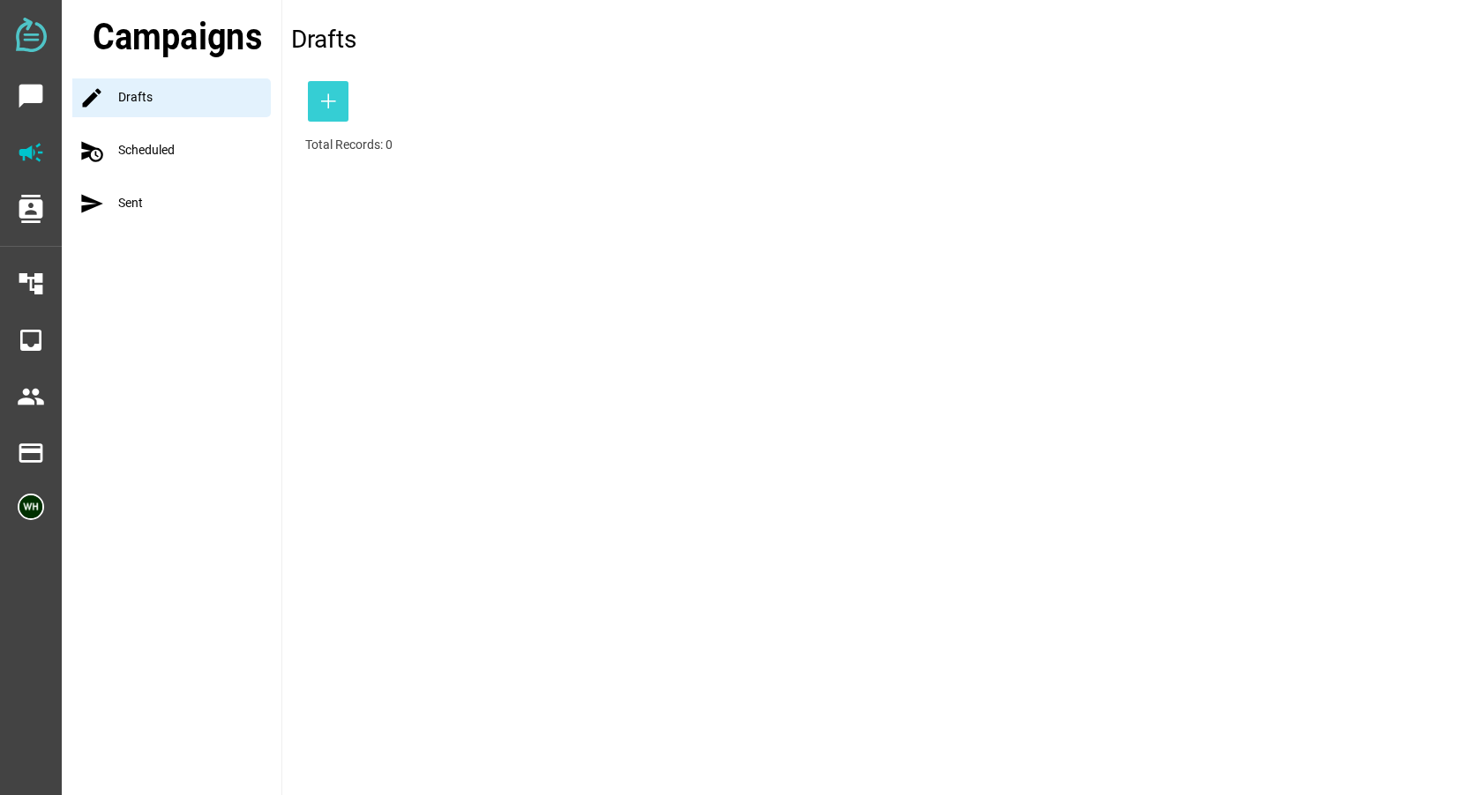
click at [332, 99] on icon "button" at bounding box center [327, 101] width 21 height 21
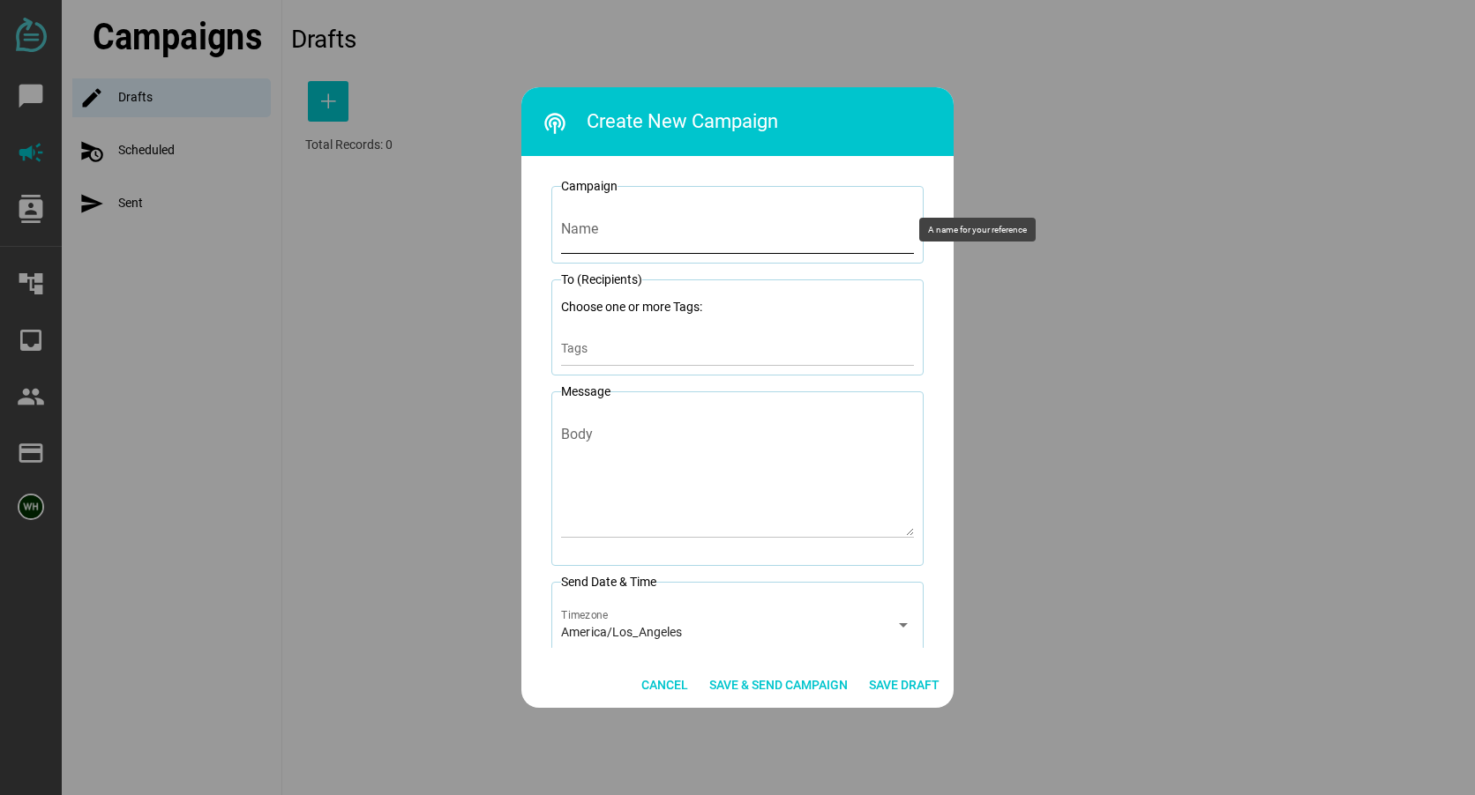
click at [613, 240] on input "Name" at bounding box center [737, 229] width 353 height 49
click at [696, 234] on input "8-26-25 Trustee School 2 seat reminder" at bounding box center [737, 229] width 353 height 49
type input "8-26-25 Trustee School 4 seat reminder"
click at [652, 338] on div "Tags" at bounding box center [737, 348] width 353 height 35
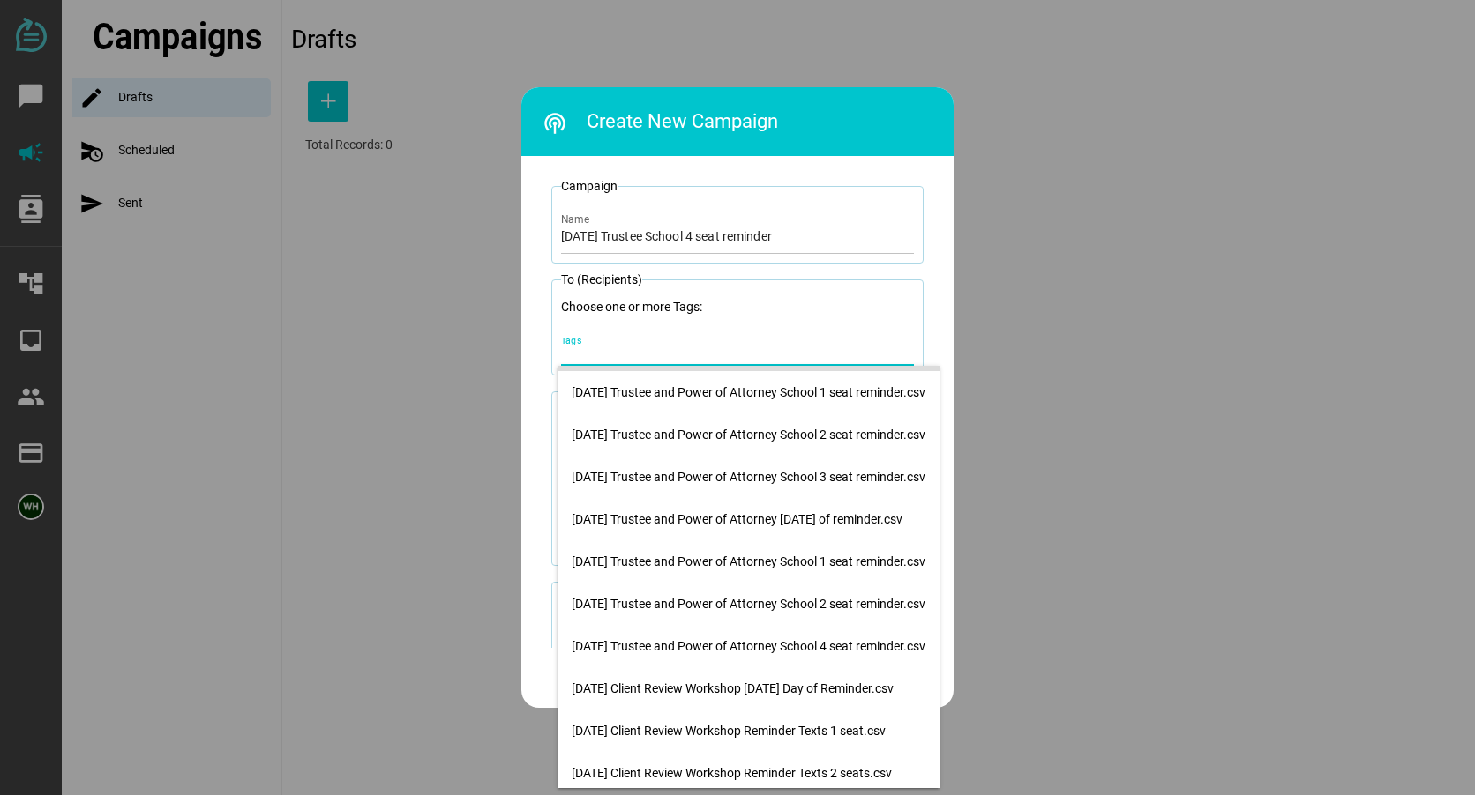
scroll to position [128, 0]
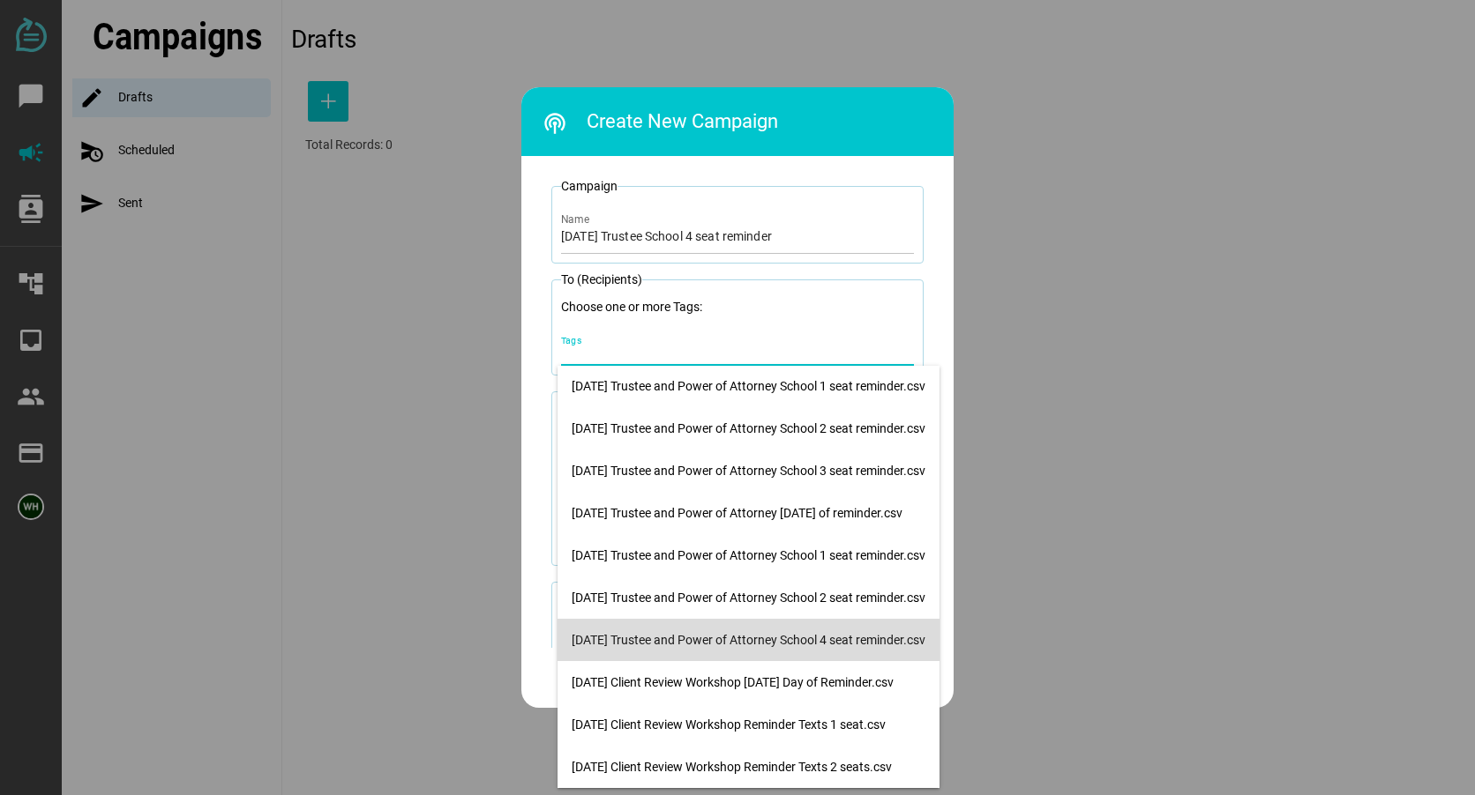
drag, startPoint x: 717, startPoint y: 641, endPoint x: 709, endPoint y: 594, distance: 47.4
click at [716, 642] on div "8-26-25 Trustee and Power of Attorney School 4 seat reminder.csv" at bounding box center [748, 640] width 354 height 15
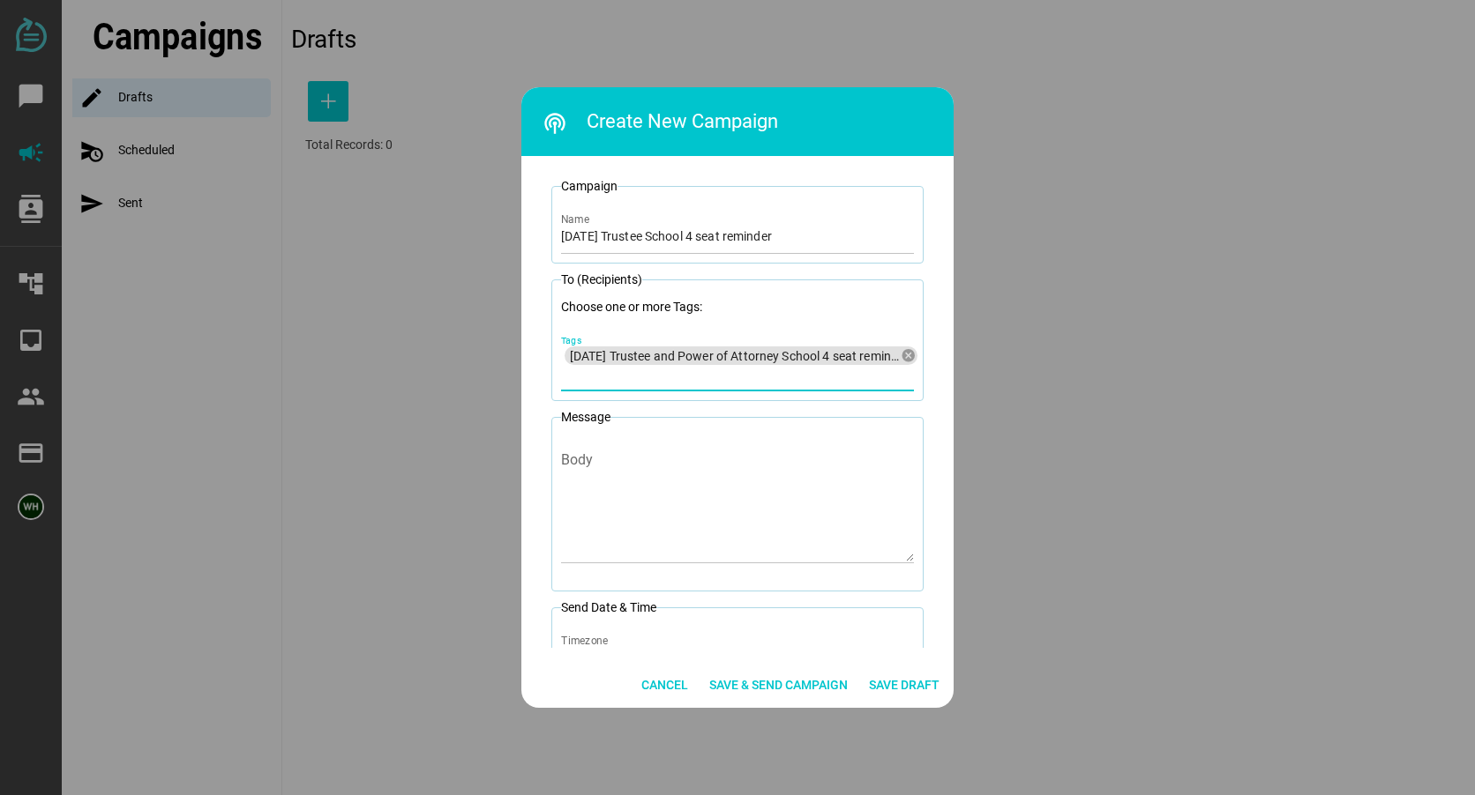
click at [1206, 442] on div at bounding box center [737, 397] width 1475 height 795
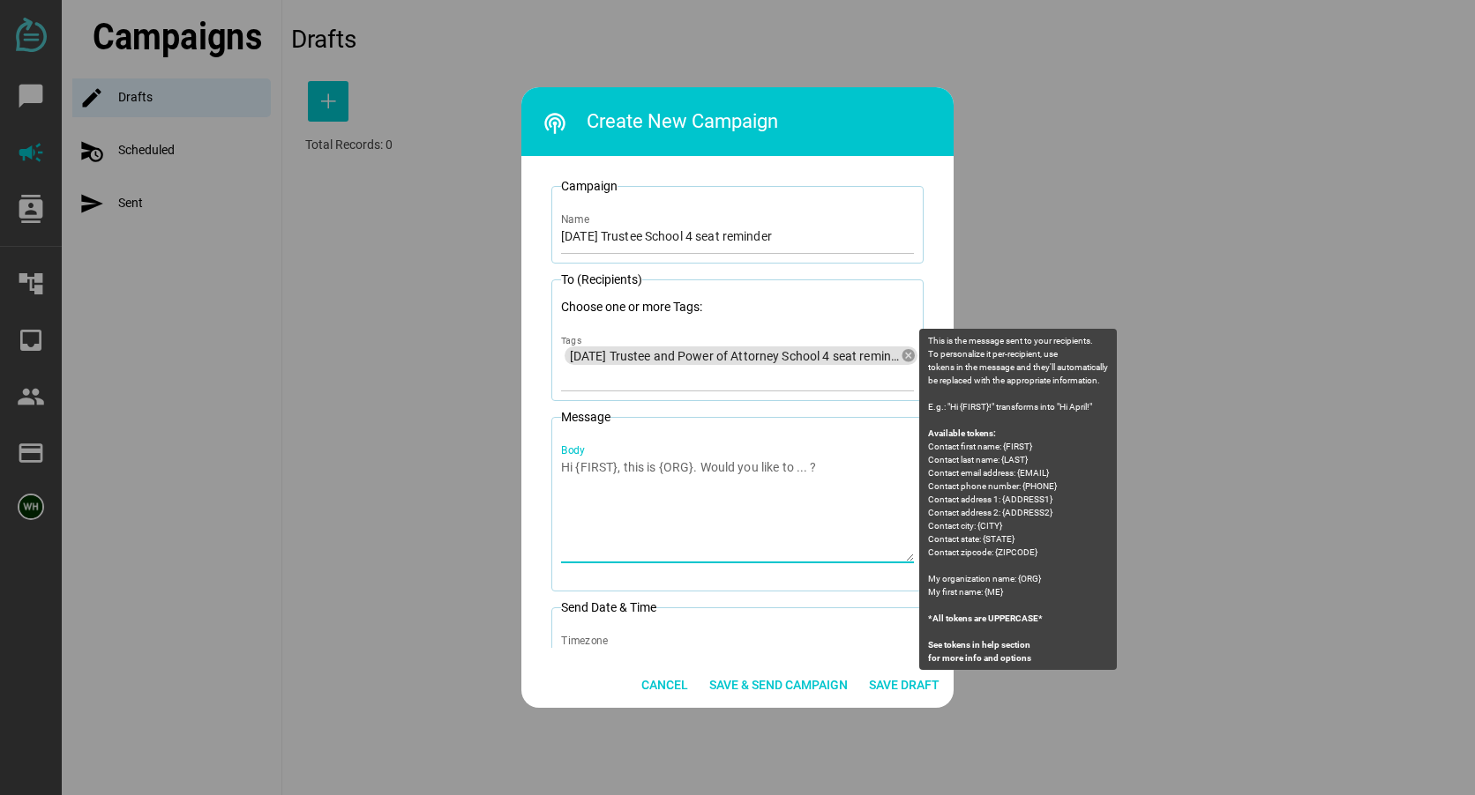
click at [585, 470] on textarea "Body" at bounding box center [737, 510] width 353 height 103
paste textarea "Litherland Kennedy Law: You are registered for 2 seats at the Trustee School to…"
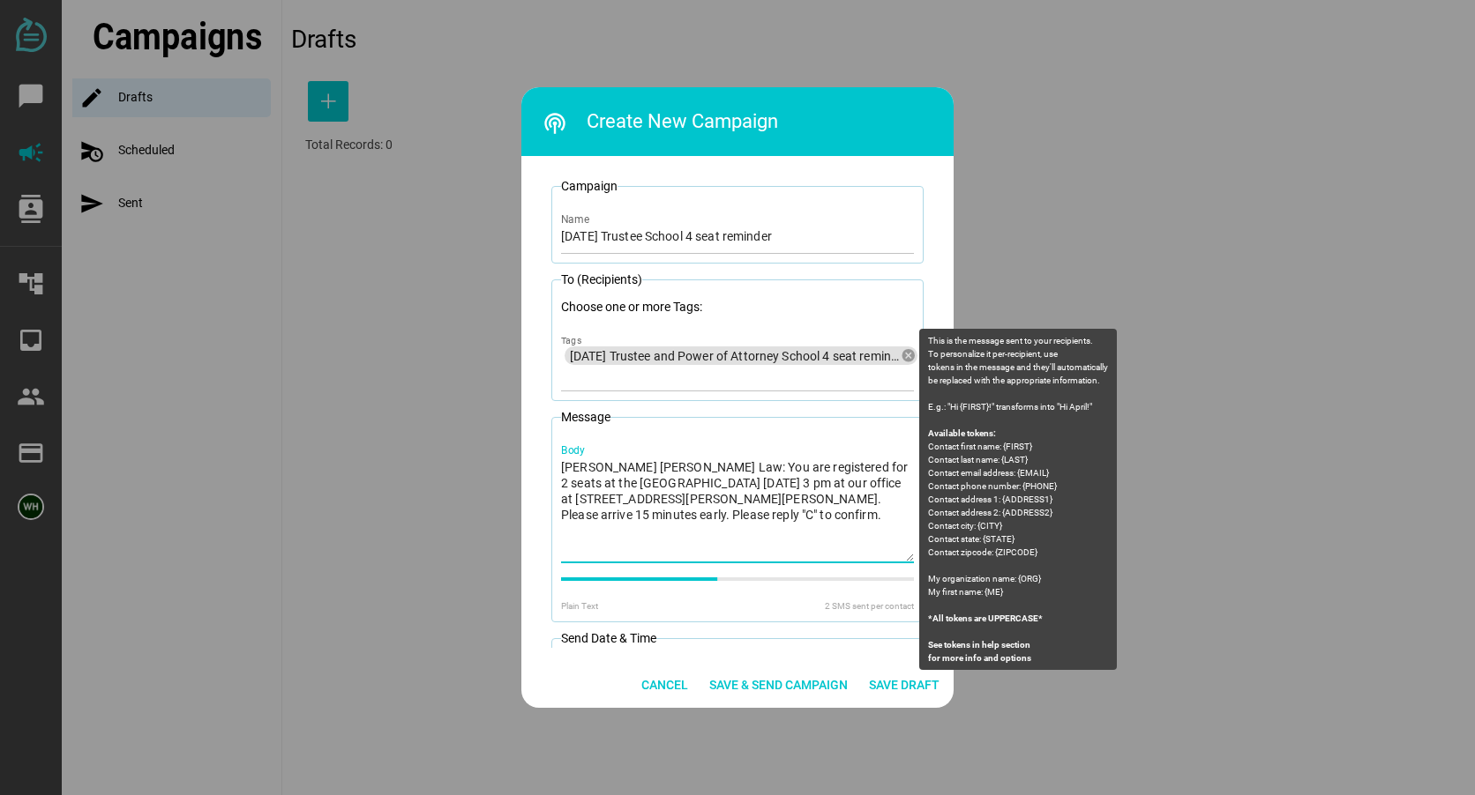
click at [825, 459] on div "Litherland Kennedy Law: You are registered for 2 seats at the Trustee School to…" at bounding box center [737, 500] width 353 height 128
click at [825, 459] on textarea "Litherland Kennedy Law: You are registered for 2 seats at the Trustee School to…" at bounding box center [737, 510] width 353 height 103
click at [824, 462] on textarea "Litherland Kennedy Law: You are registered for 2 seats at the Trustee School to…" at bounding box center [737, 510] width 353 height 103
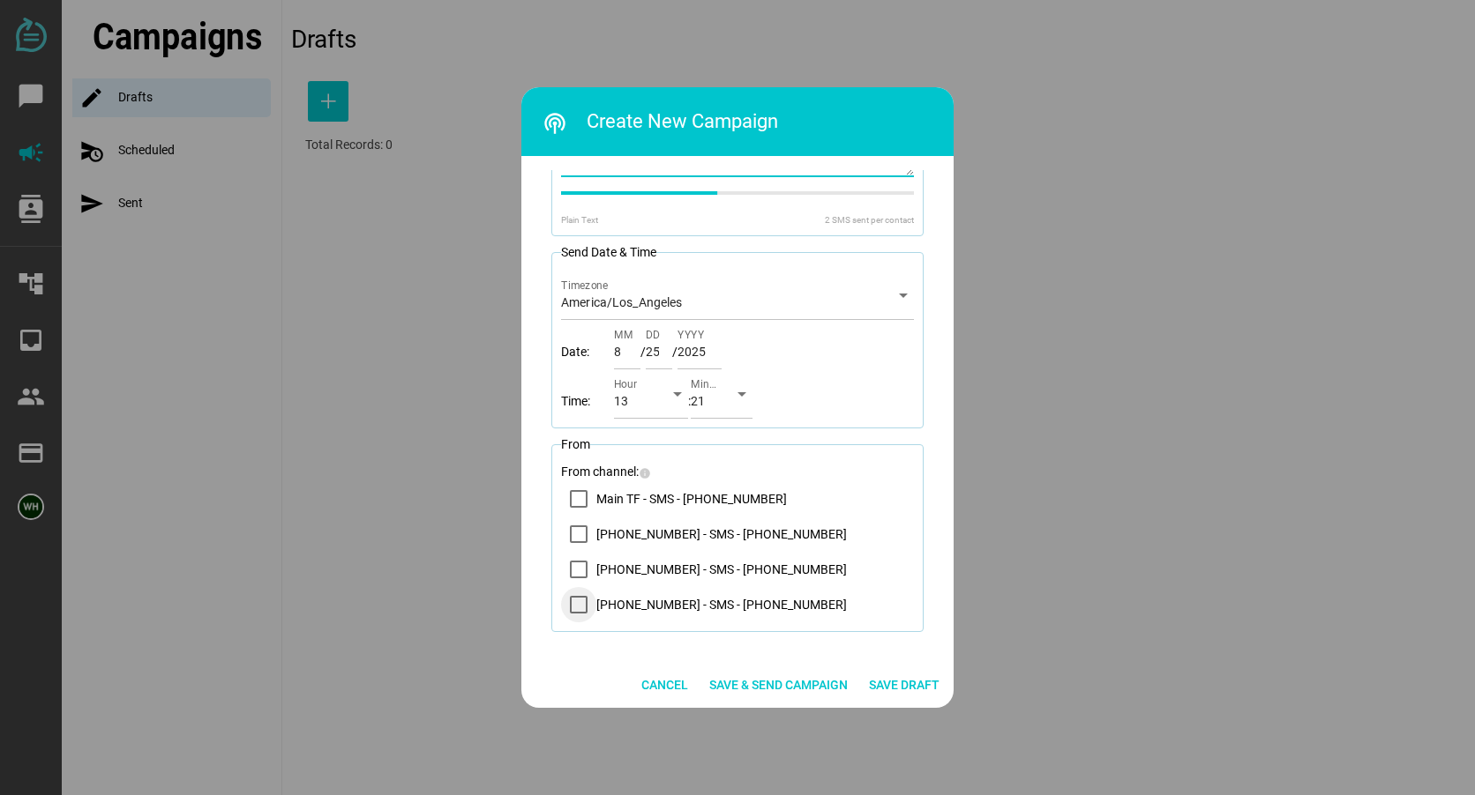
scroll to position [389, 0]
type textarea "Litherland Kennedy Law: You are registered for 4 seats at the Trustee School to…"
click at [579, 536] on icon "14083569200 - SMS - (408) 356-9200" at bounding box center [578, 532] width 14 height 14
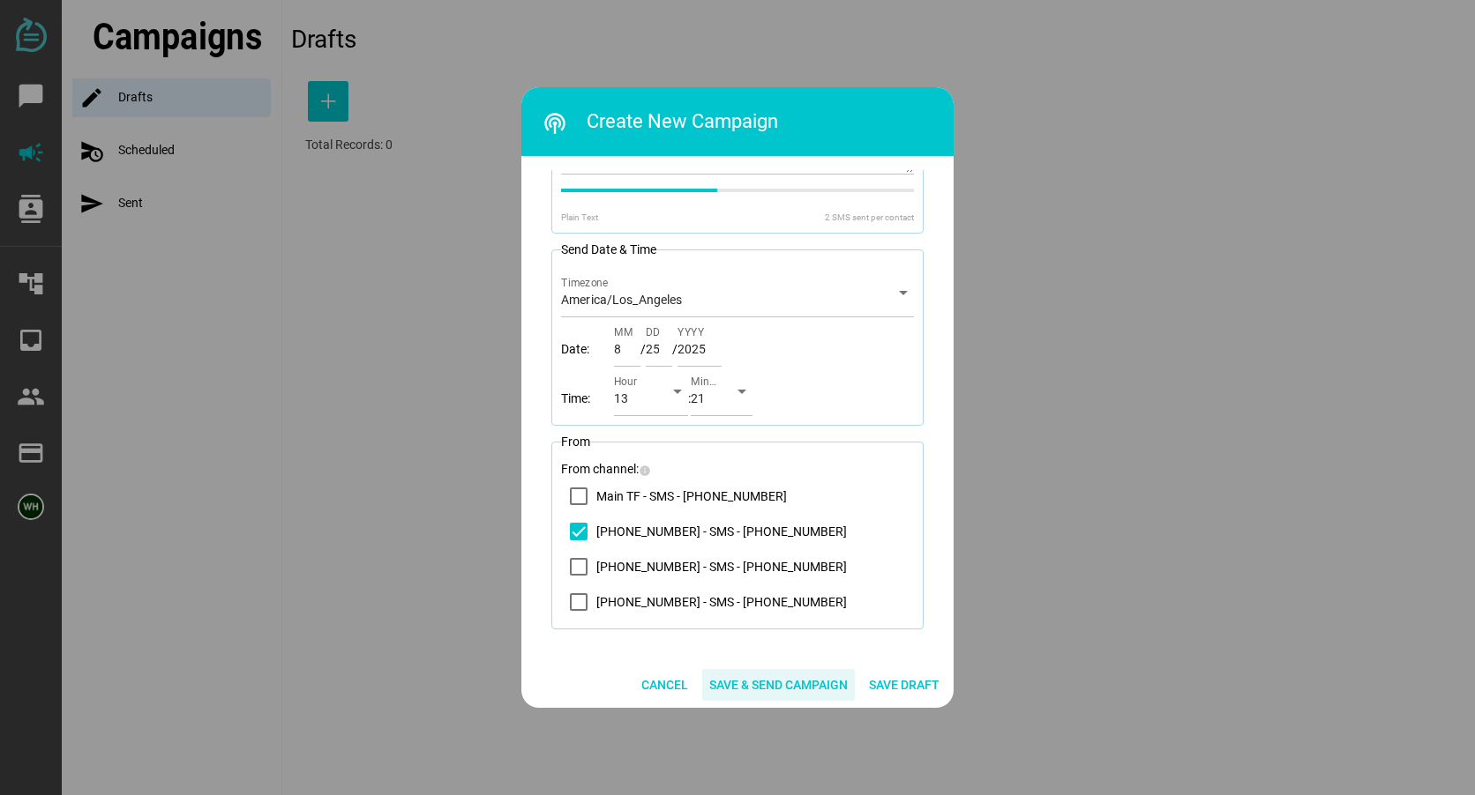
click at [785, 683] on span "Save & Send Campaign" at bounding box center [778, 685] width 138 height 21
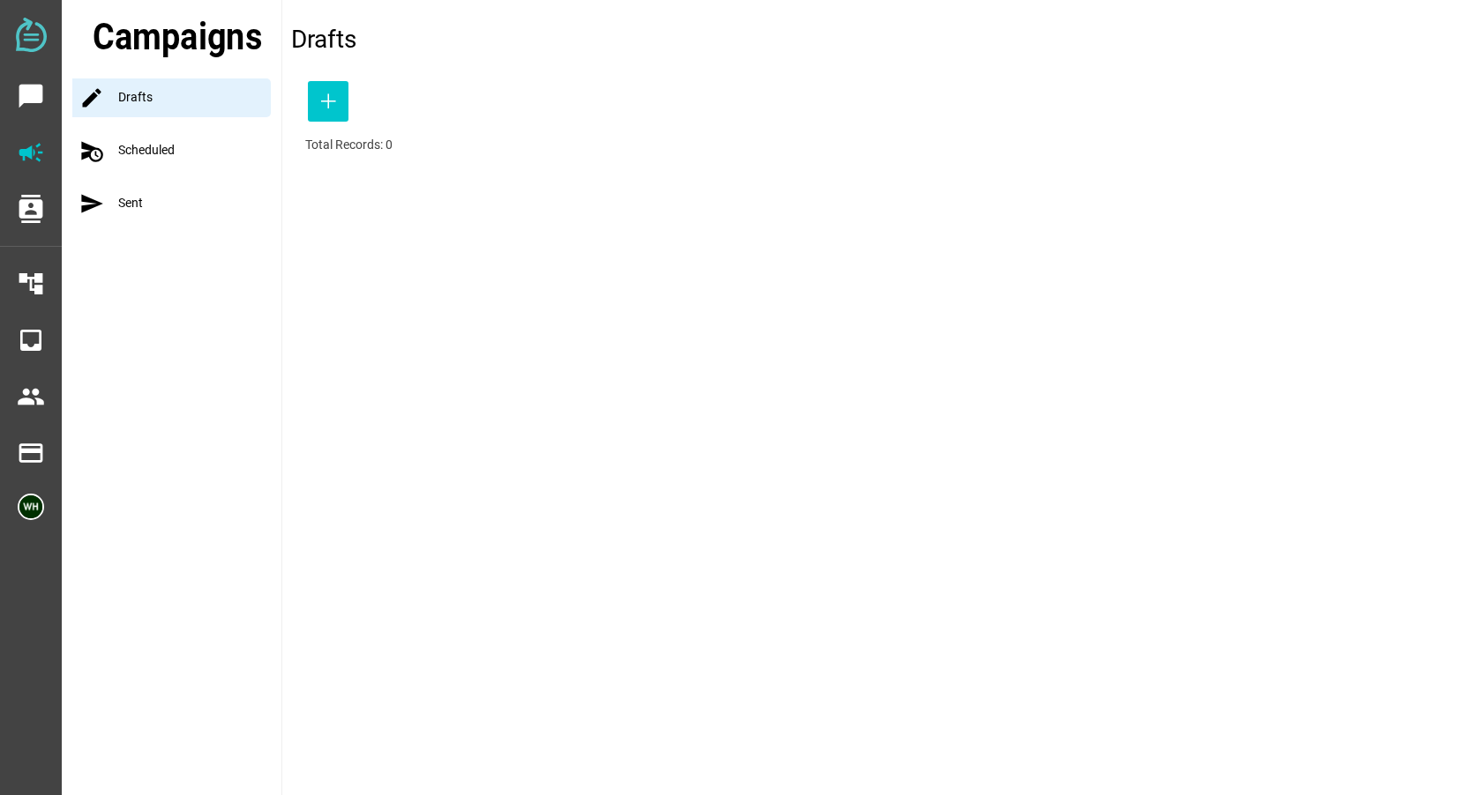
click at [110, 152] on div "schedule_send Scheduled" at bounding box center [176, 150] width 209 height 39
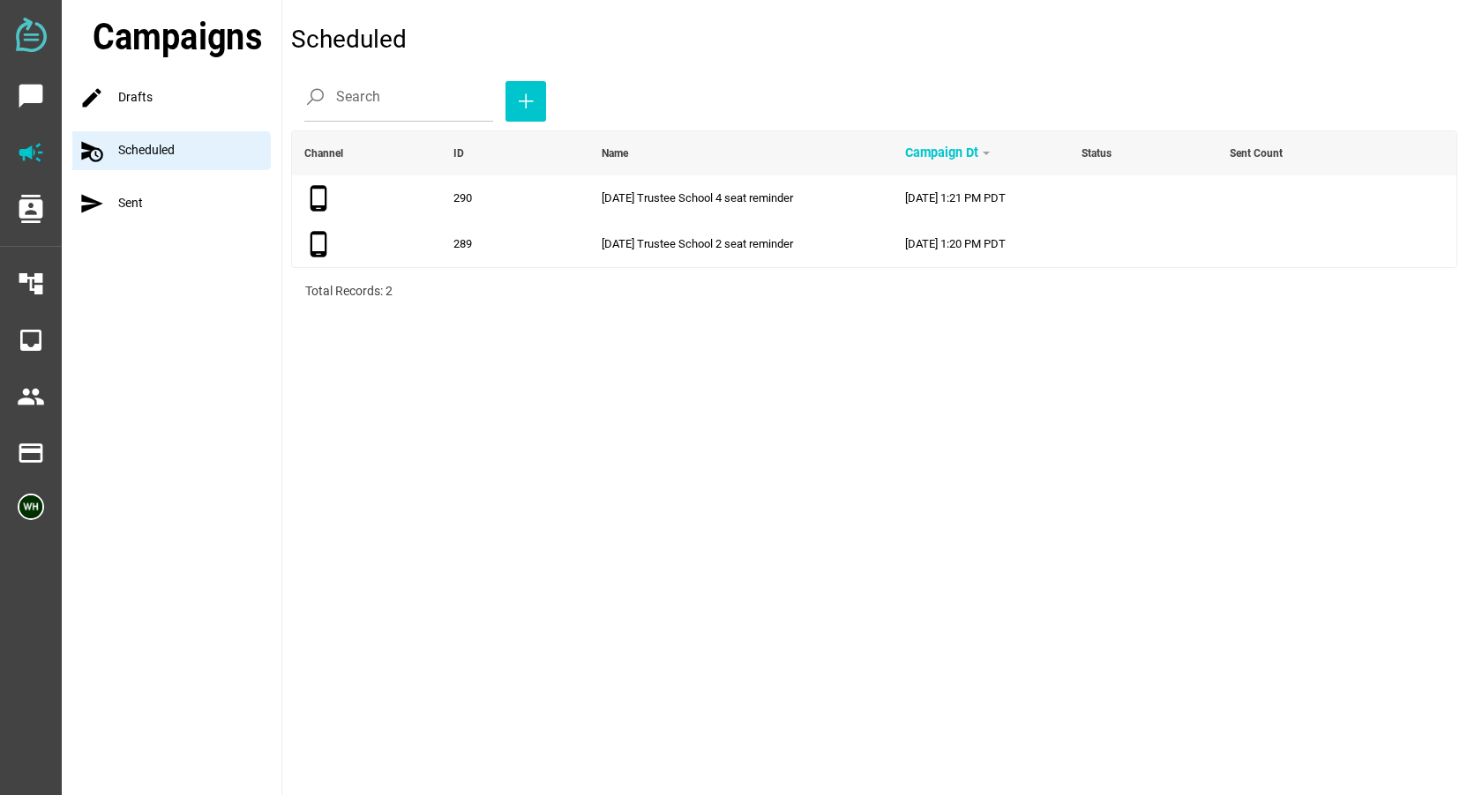
click at [123, 193] on div "send Sent" at bounding box center [176, 203] width 209 height 39
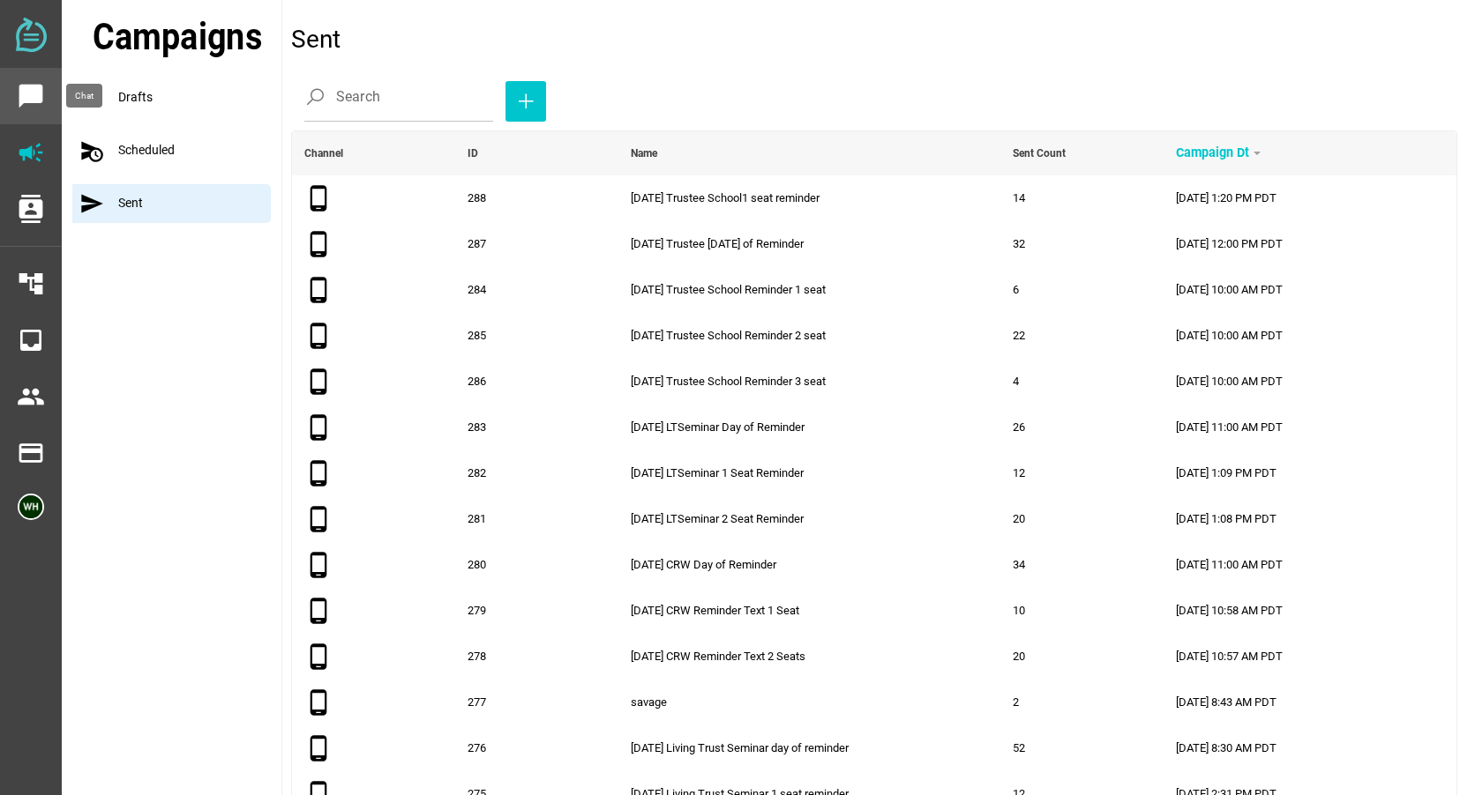
click at [21, 93] on icon "chat_bubble" at bounding box center [31, 96] width 28 height 28
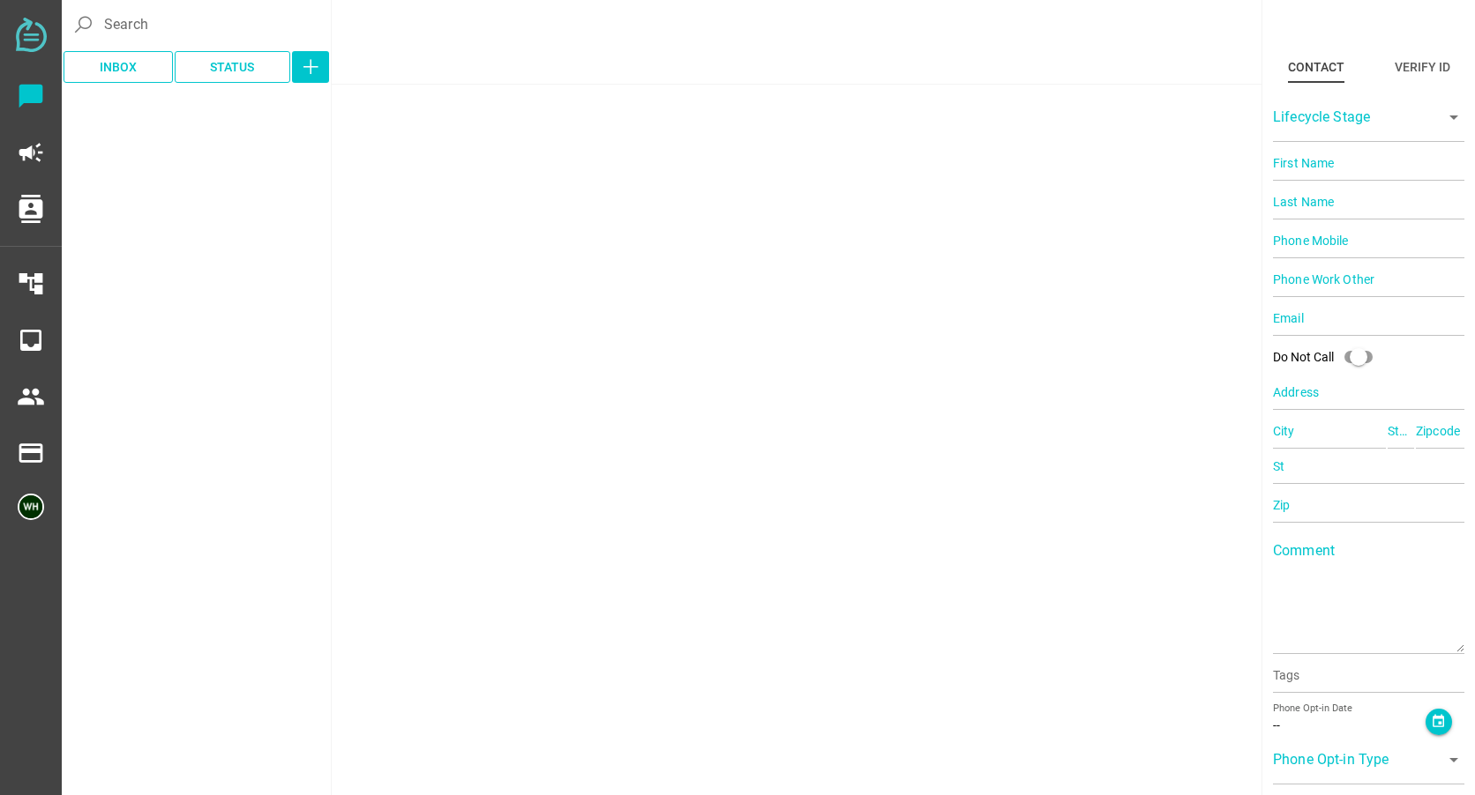
type input "14083708239"
